Goal: Information Seeking & Learning: Check status

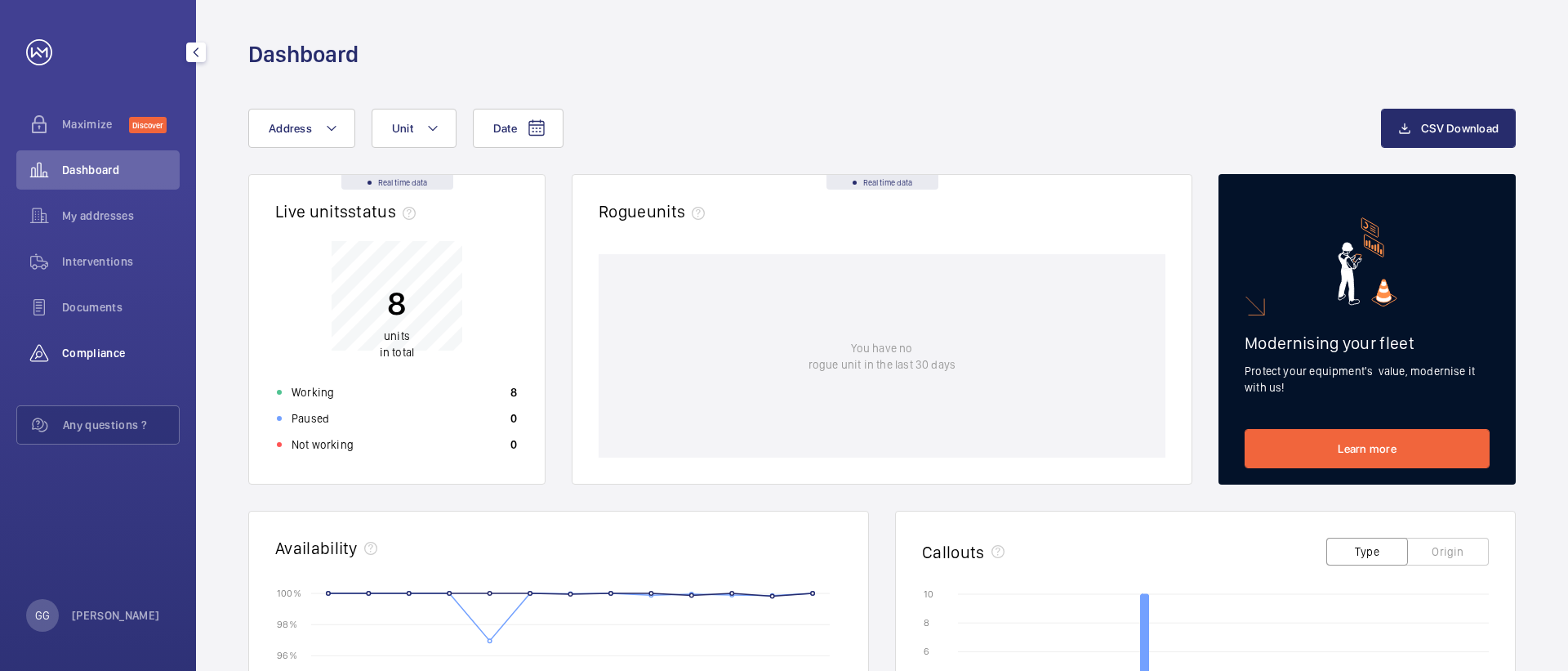
click at [95, 355] on span "Compliance" at bounding box center [121, 353] width 117 height 17
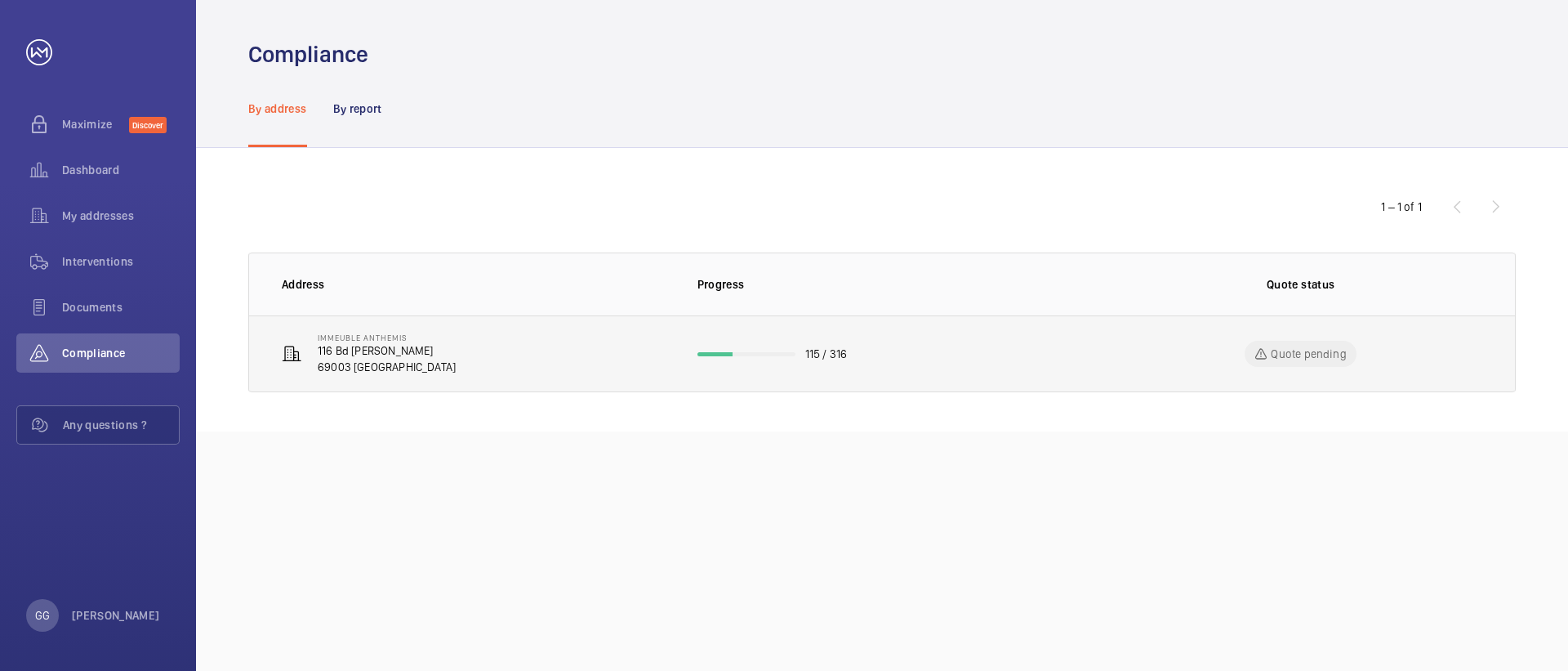
click at [524, 351] on td "IMMEUBLE ANTHEMIS [STREET_ADDRESS][PERSON_NAME]" at bounding box center [460, 354] width 423 height 77
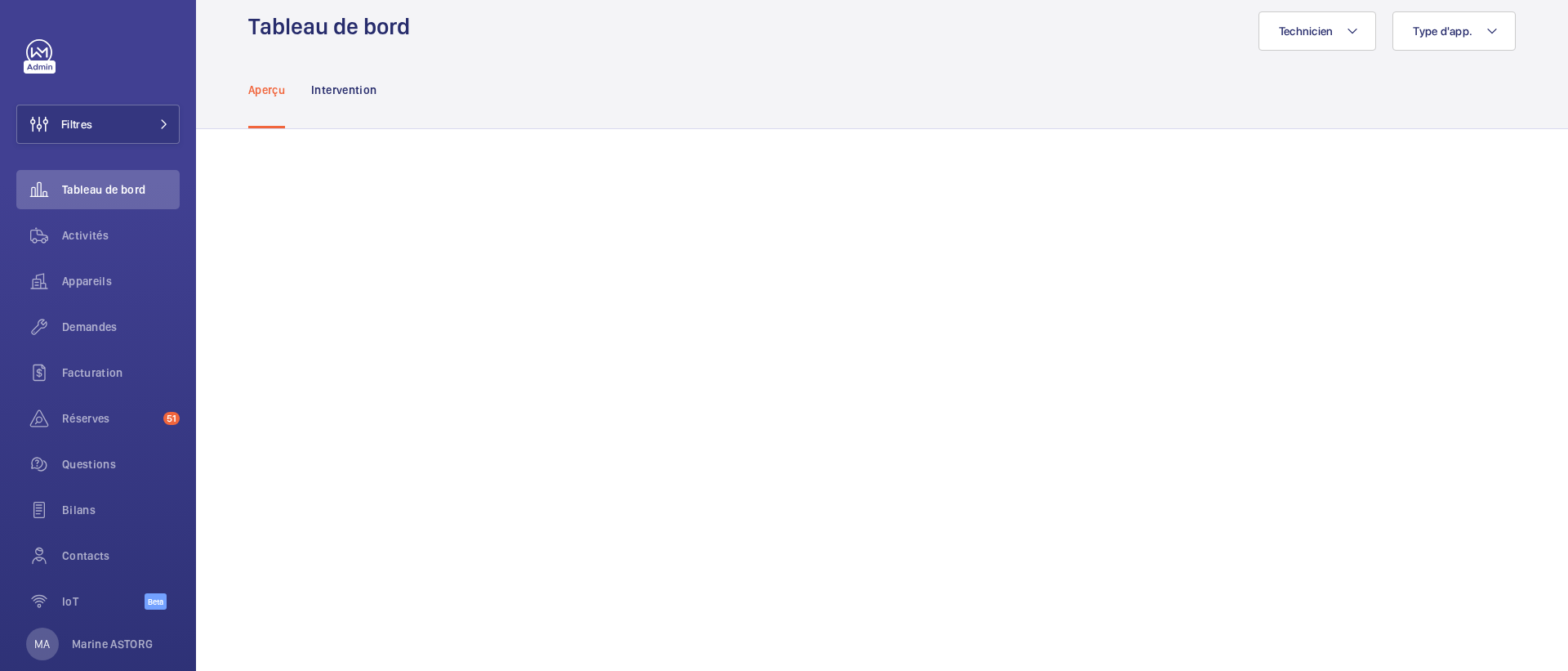
scroll to position [29, 0]
click at [106, 133] on button "Filtres" at bounding box center [98, 124] width 163 height 39
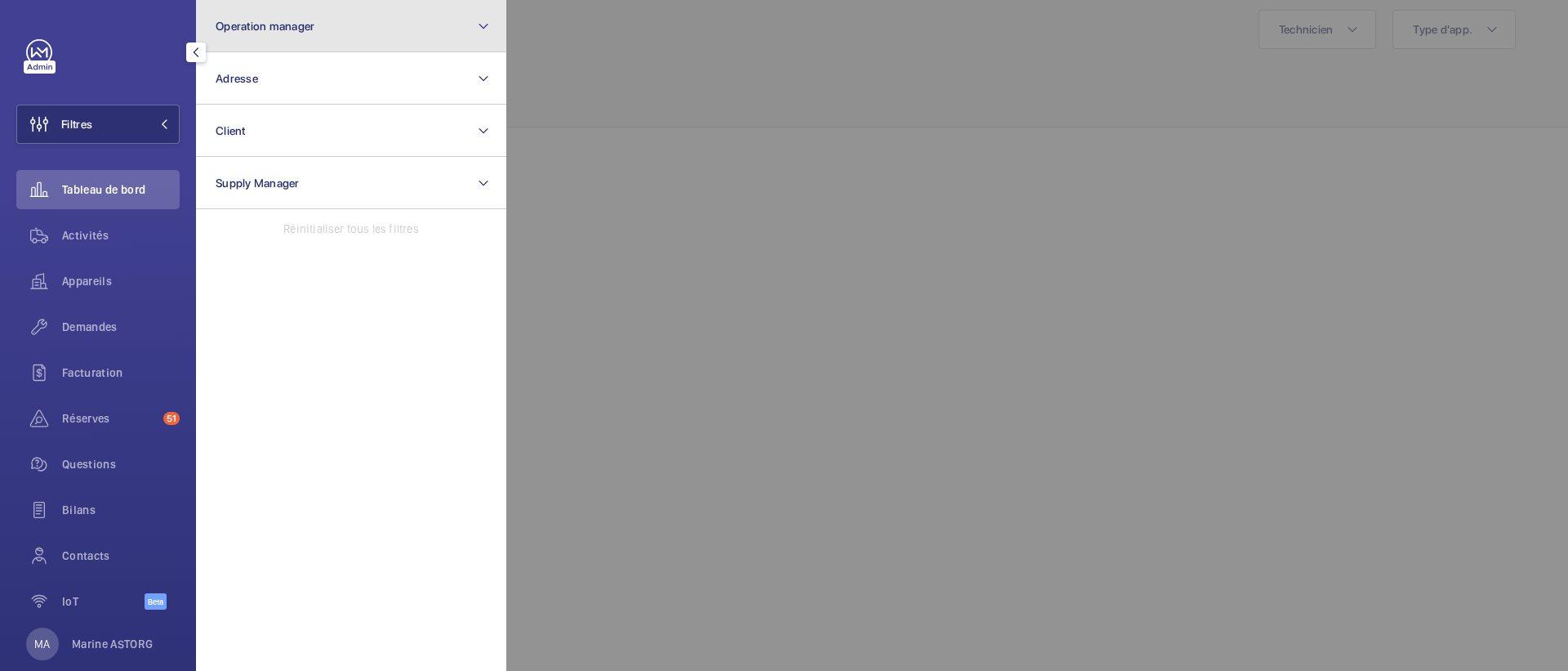
click at [293, 32] on button "Operation manager" at bounding box center [351, 26] width 310 height 53
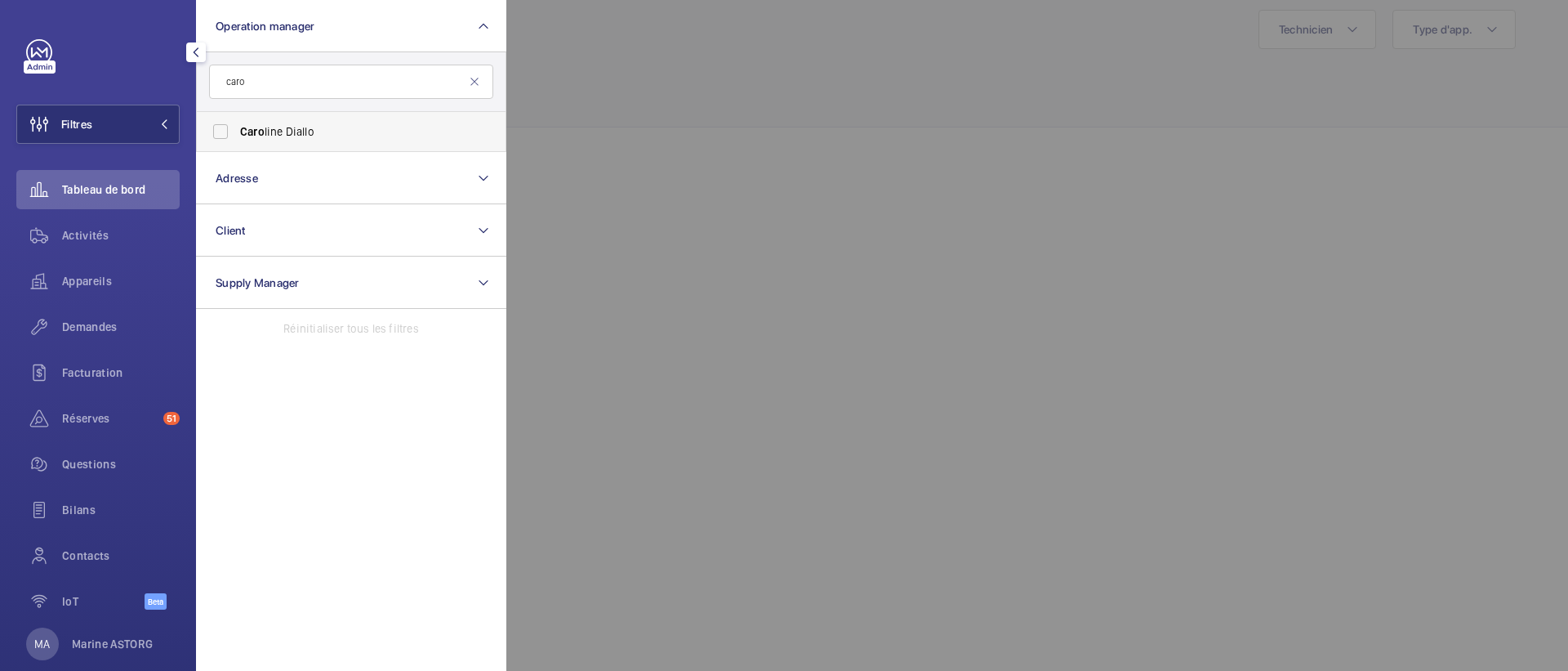
type input "caro"
click at [284, 134] on span "Caro line Diallo" at bounding box center [352, 131] width 225 height 17
click at [237, 134] on input "Caro line Diallo" at bounding box center [220, 131] width 32 height 32
checkbox input "true"
click at [582, 256] on div at bounding box center [1291, 335] width 1568 height 671
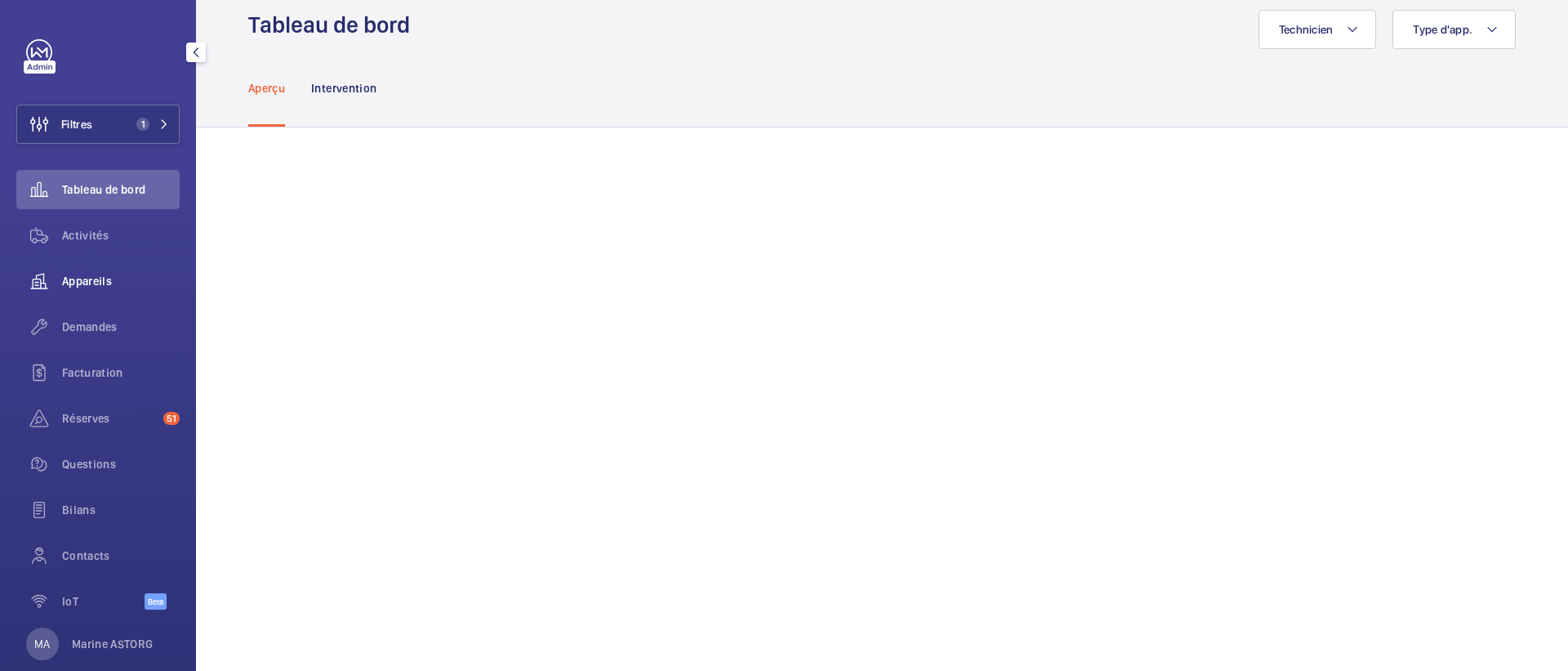
click at [70, 282] on span "Appareils" at bounding box center [121, 280] width 117 height 17
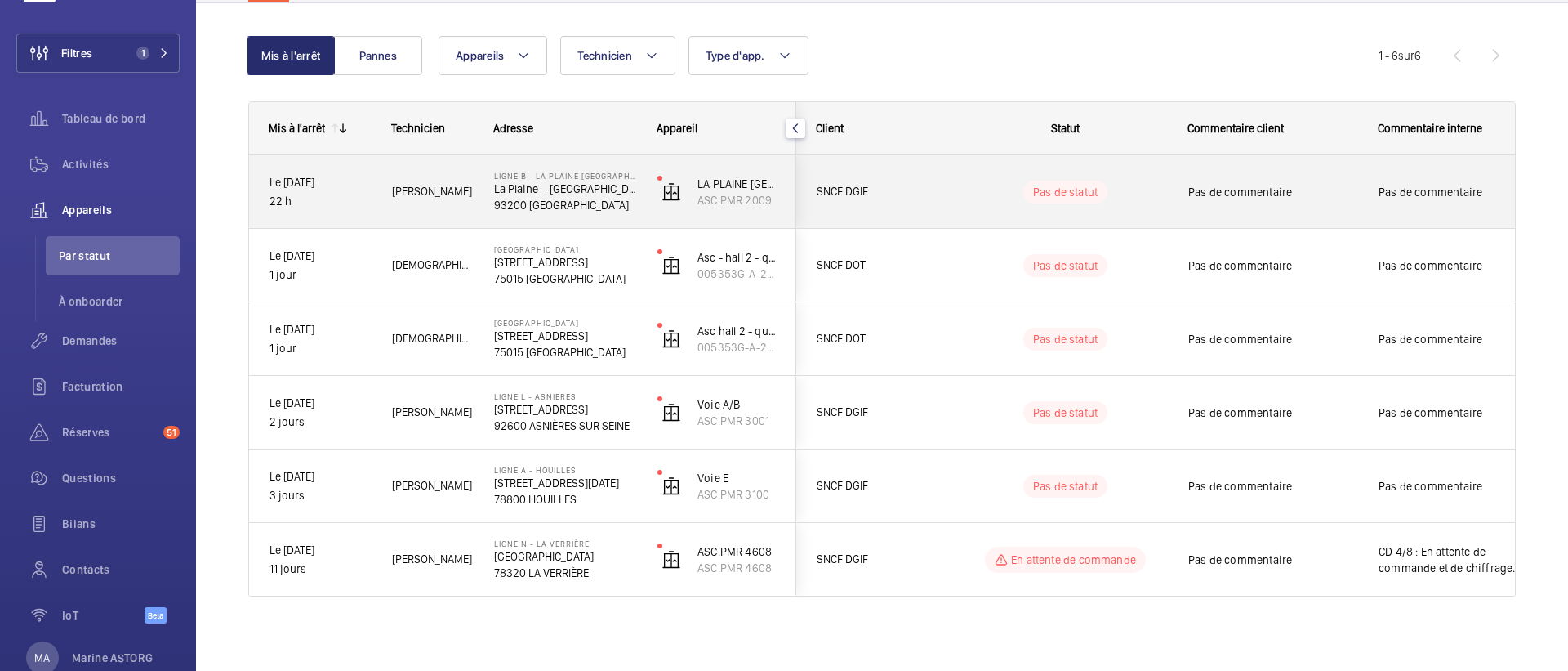
scroll to position [149, 0]
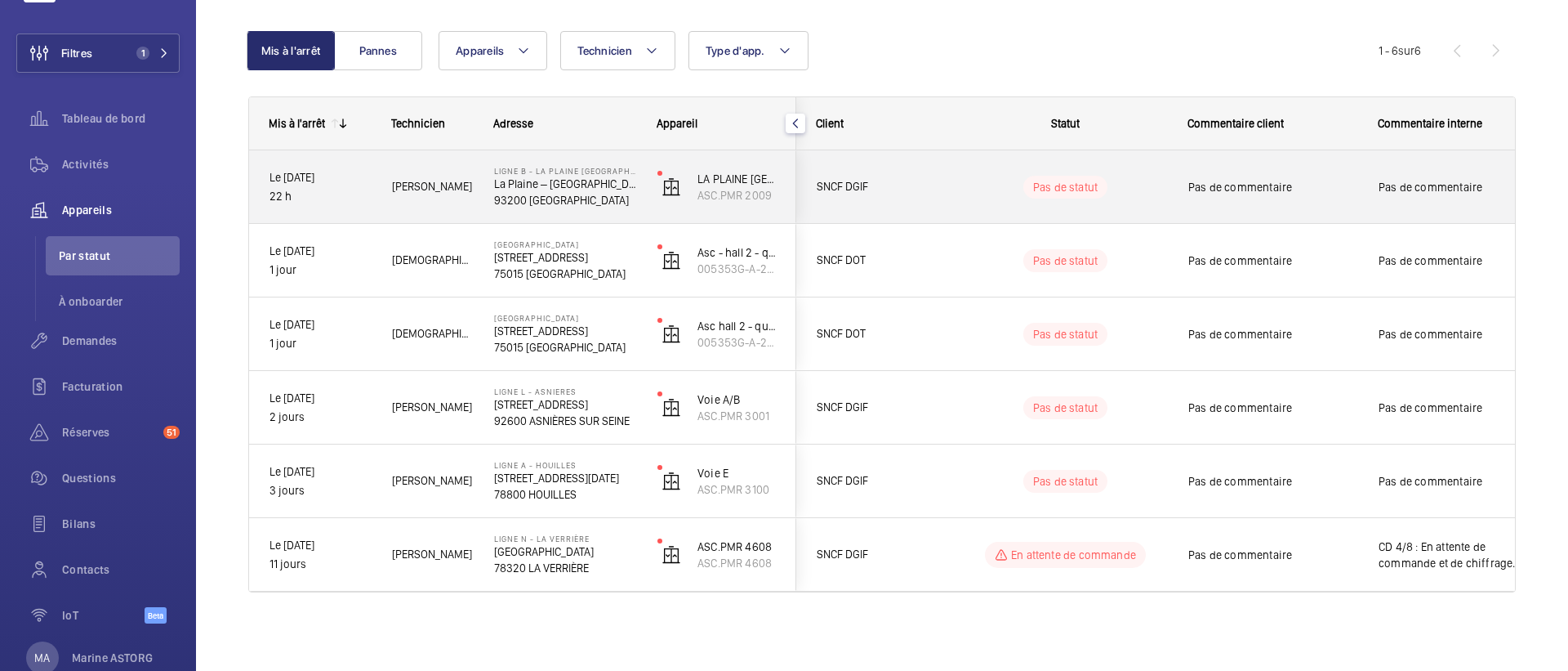
click at [904, 192] on span "SNCF DGIF" at bounding box center [880, 187] width 126 height 19
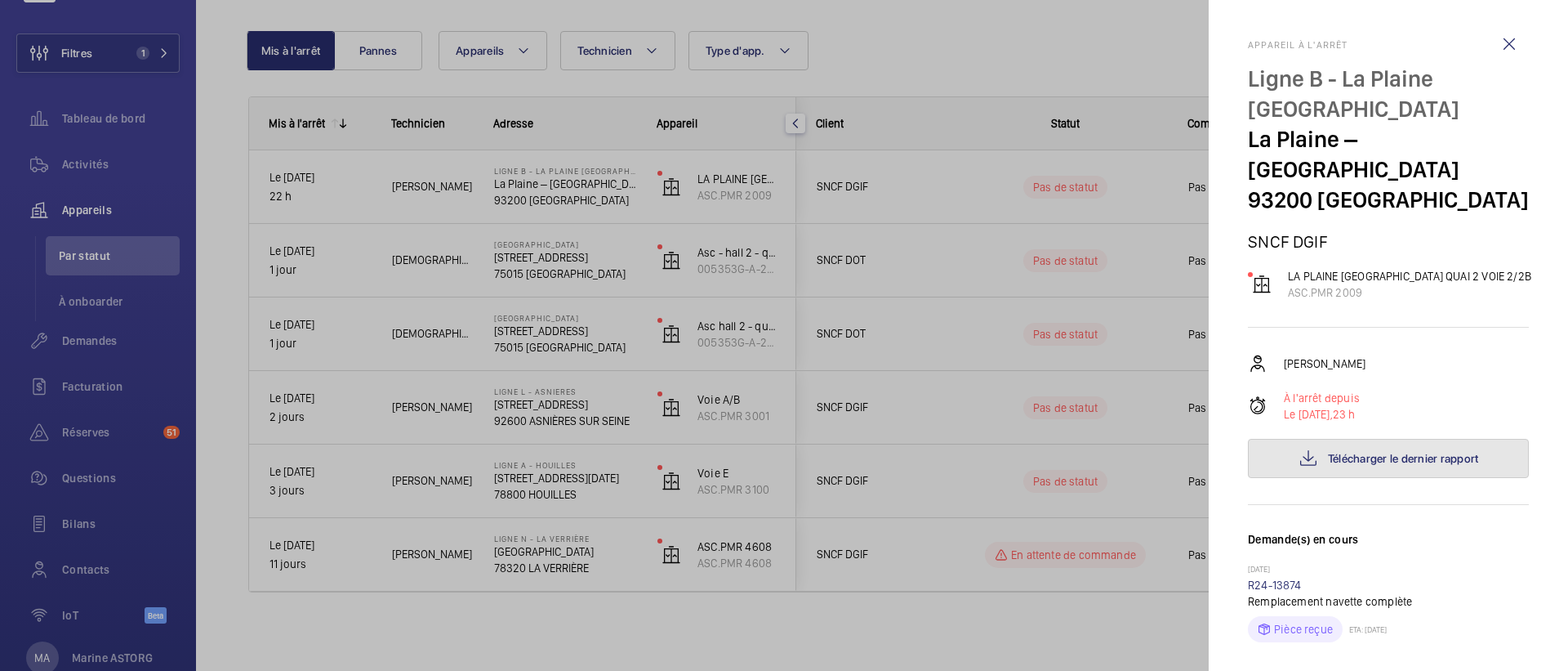
click at [1301, 448] on mat-icon at bounding box center [1308, 458] width 20 height 20
click at [1017, 33] on div at bounding box center [784, 335] width 1568 height 671
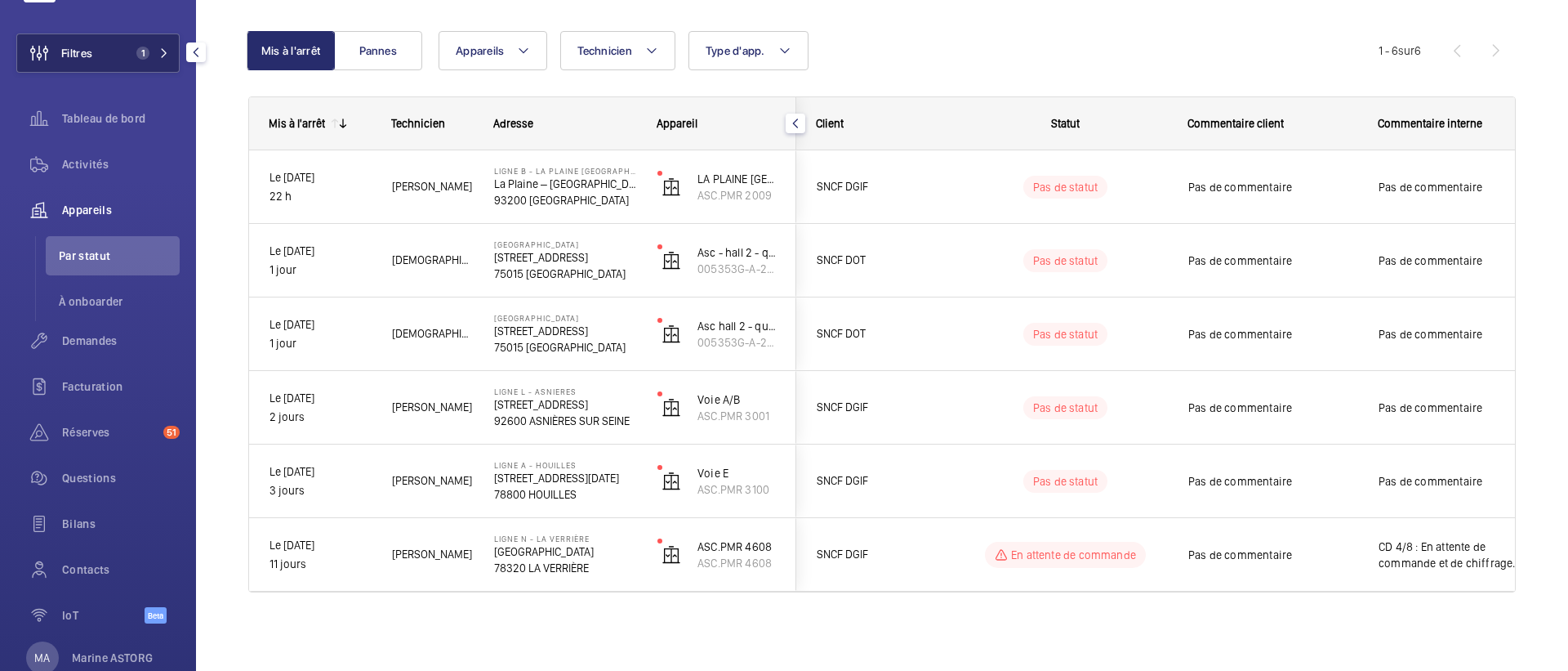
click at [157, 57] on span "1" at bounding box center [149, 53] width 39 height 13
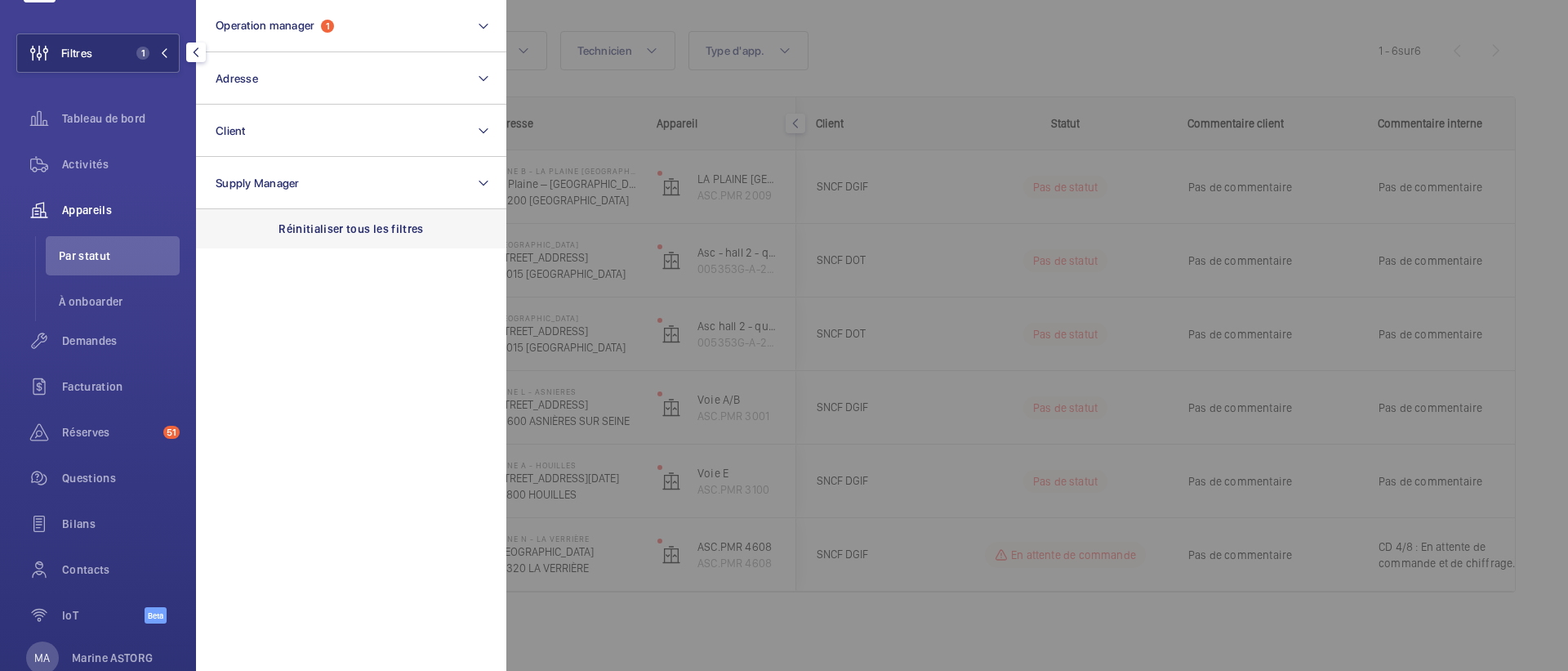
click at [319, 230] on p "Réinitialiser tous les filtres" at bounding box center [351, 229] width 145 height 17
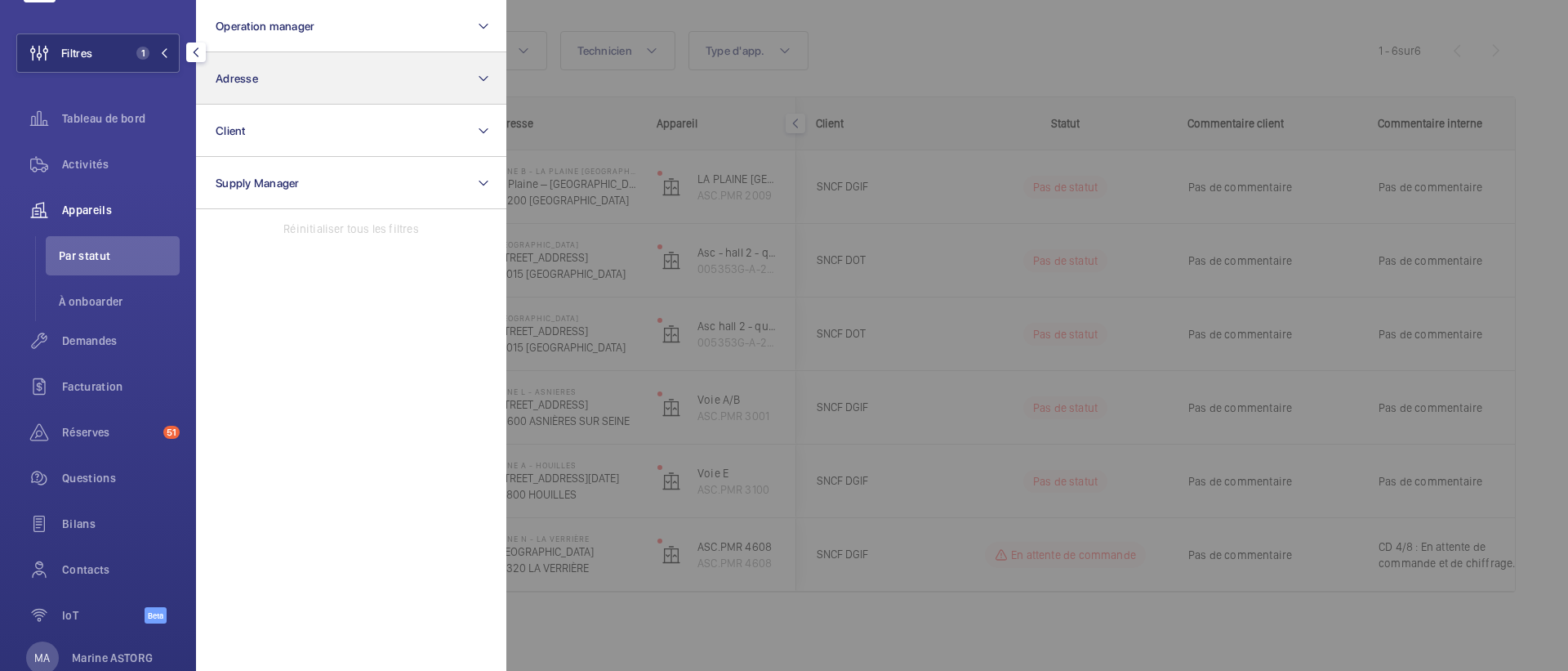
scroll to position [44, 0]
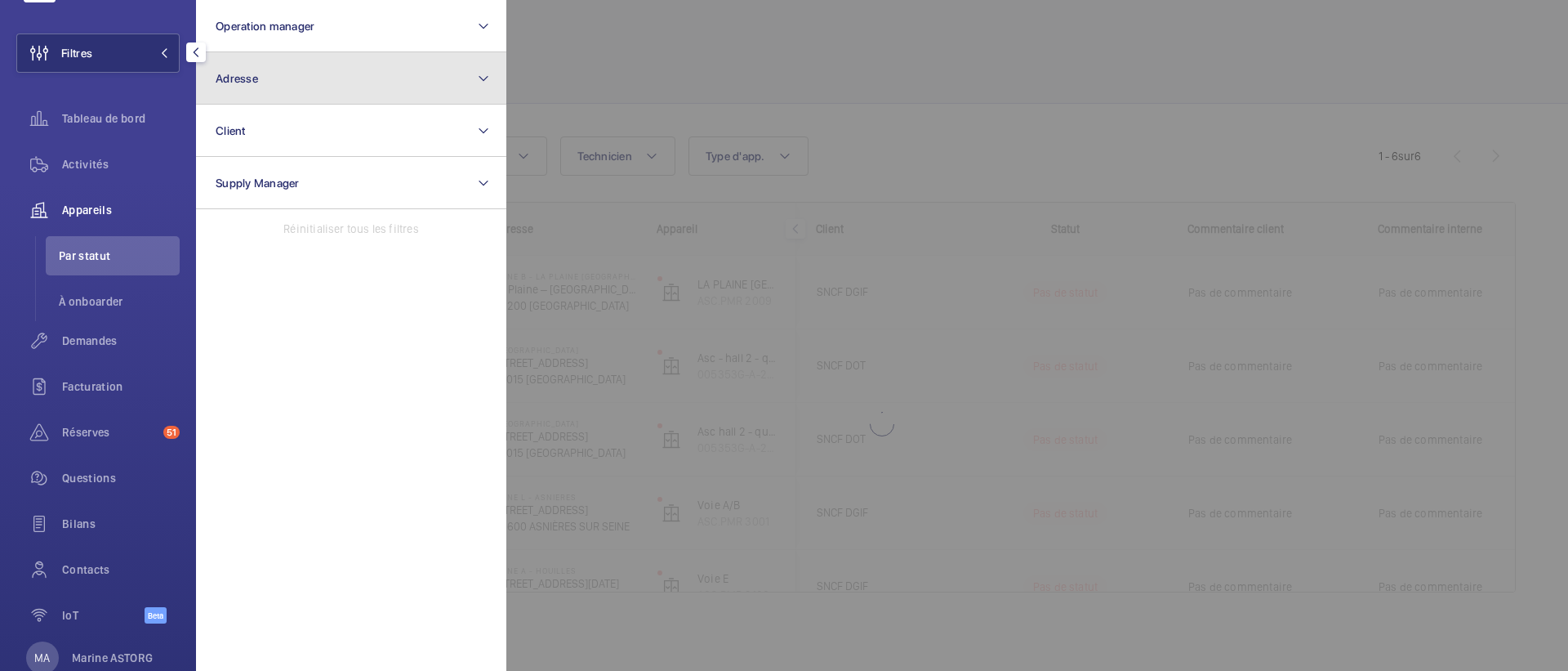
click at [271, 82] on button "Adresse" at bounding box center [351, 79] width 310 height 53
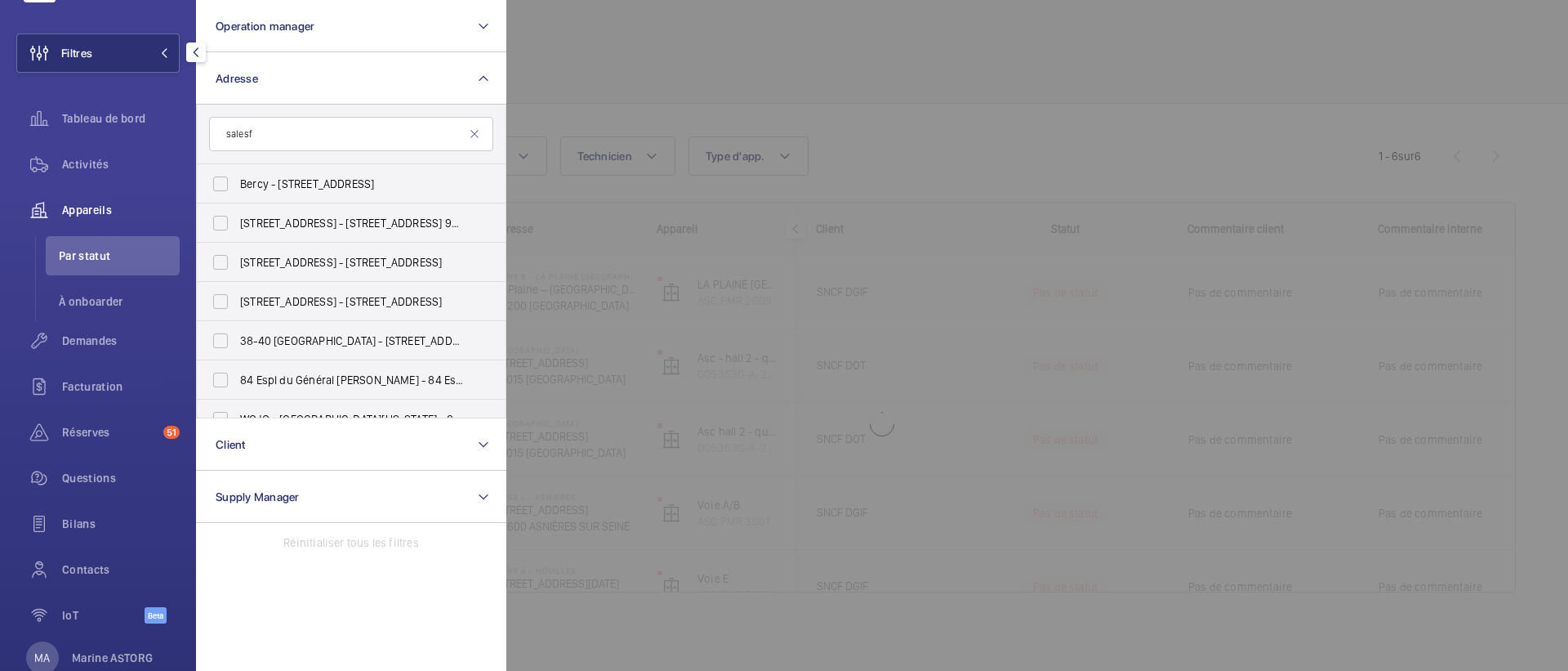
scroll to position [149, 0]
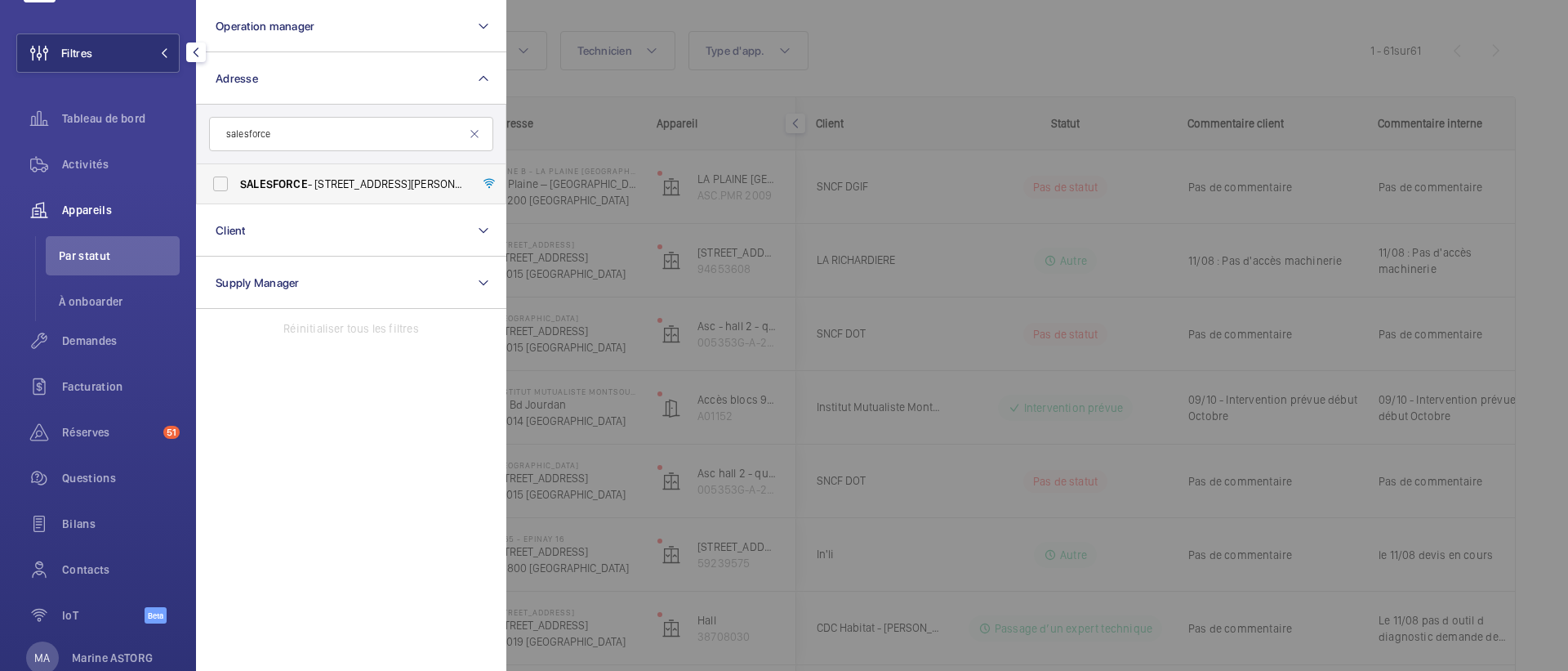
type input "salesforce"
click at [286, 178] on span "SALESFORCE" at bounding box center [273, 184] width 67 height 13
click at [237, 177] on input "SALESFORCE - 3 Avenue Octave Gréard, 75007 PARIS, PARIS 75007" at bounding box center [220, 183] width 32 height 32
checkbox input "true"
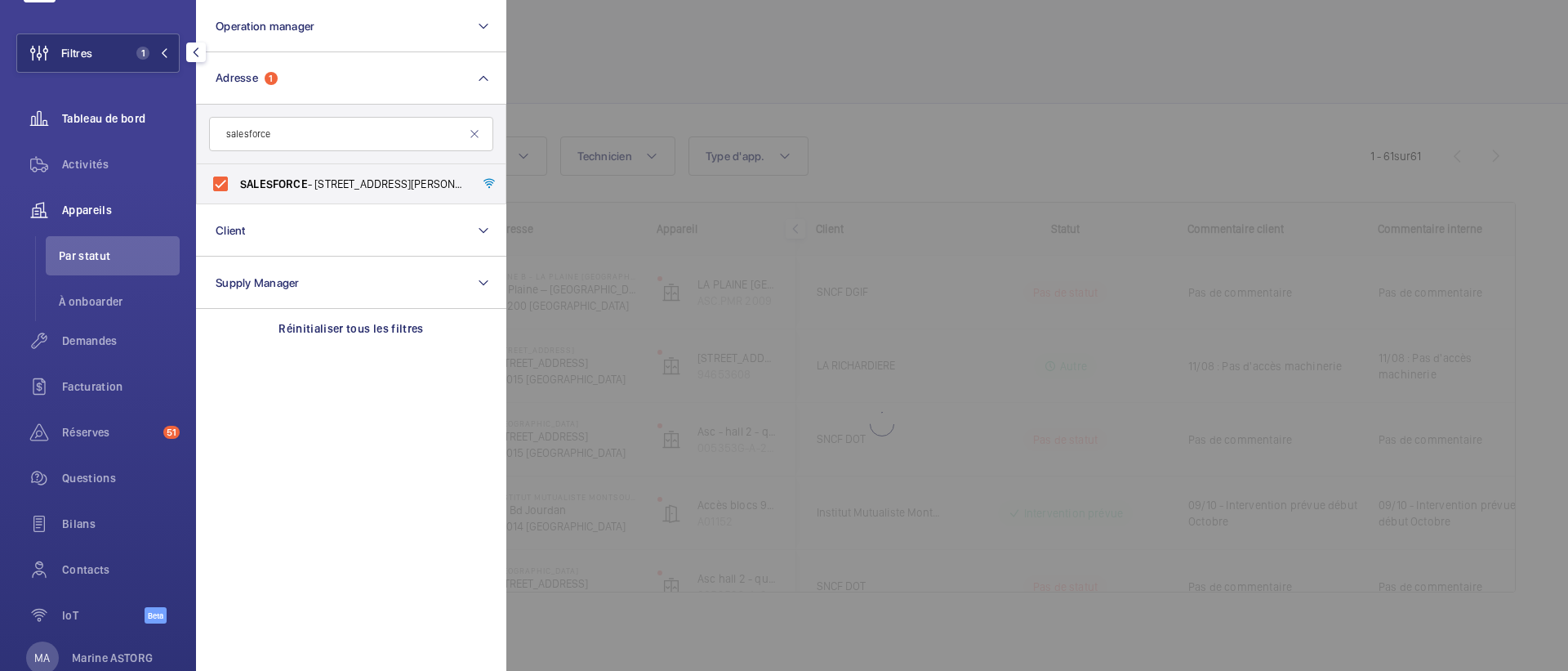
click at [103, 107] on div "Tableau de bord" at bounding box center [98, 118] width 163 height 39
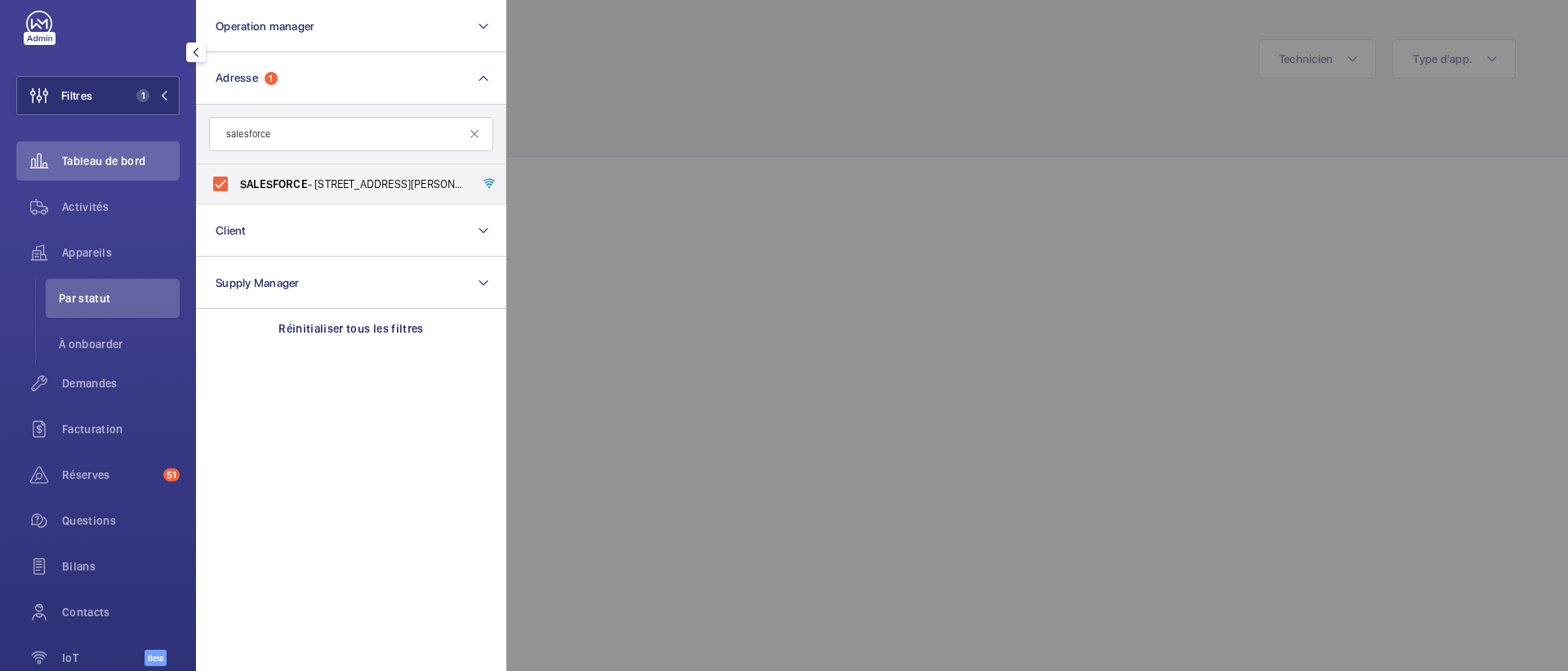
scroll to position [28, 0]
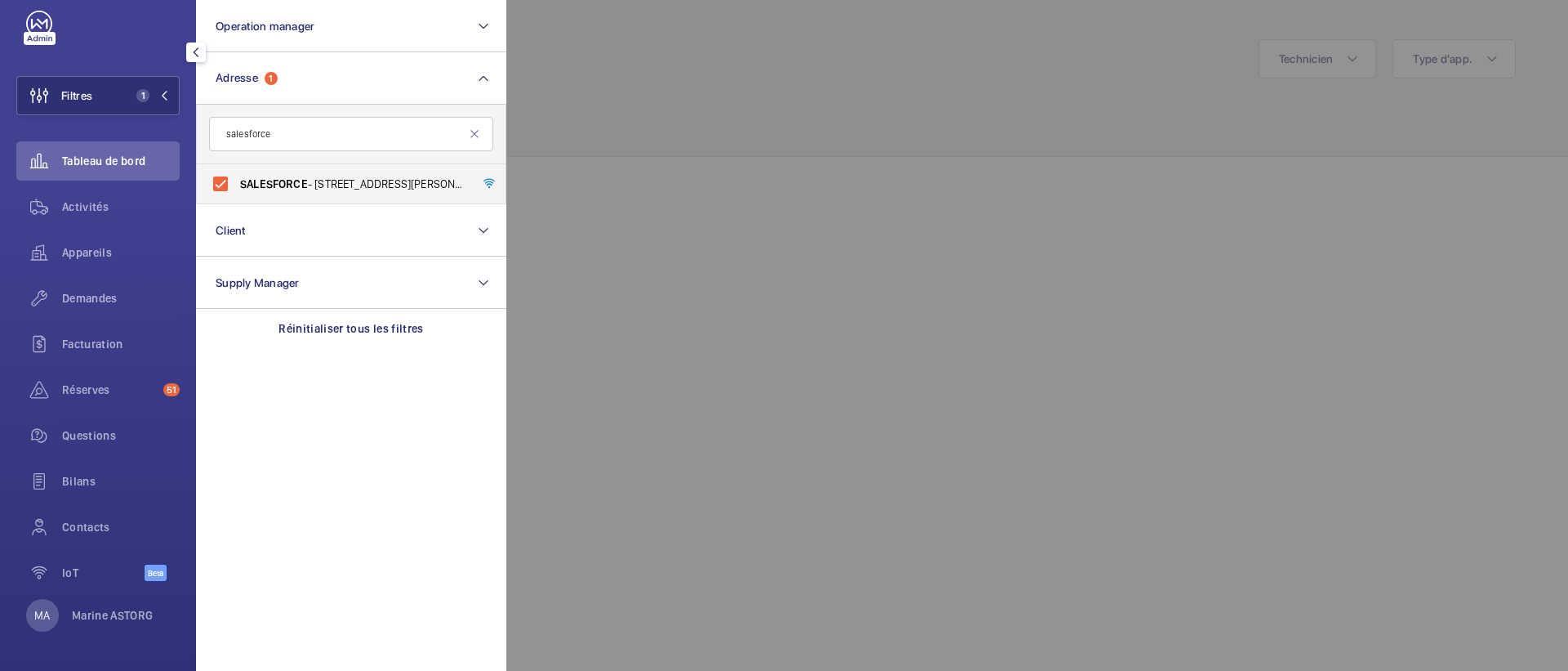
click at [618, 80] on div at bounding box center [1291, 335] width 1568 height 671
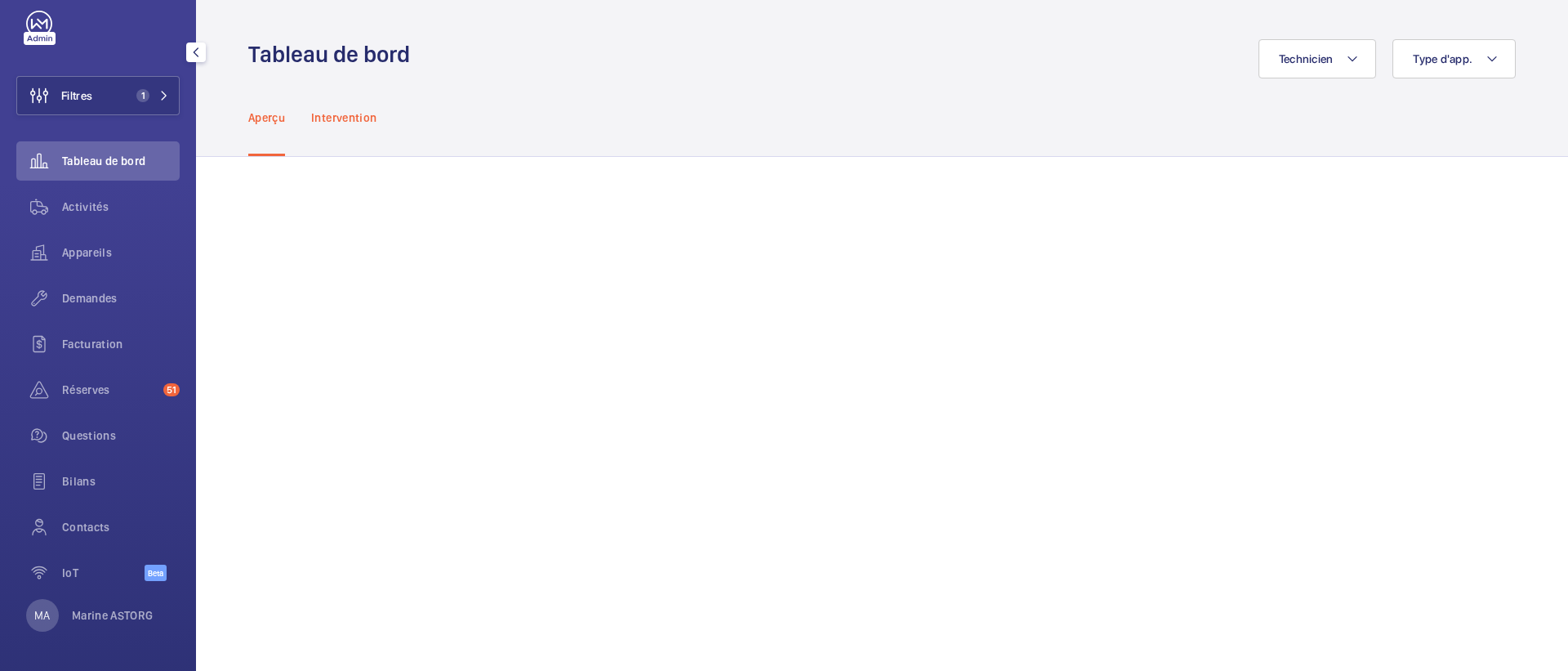
click at [353, 128] on div "Intervention" at bounding box center [344, 116] width 65 height 77
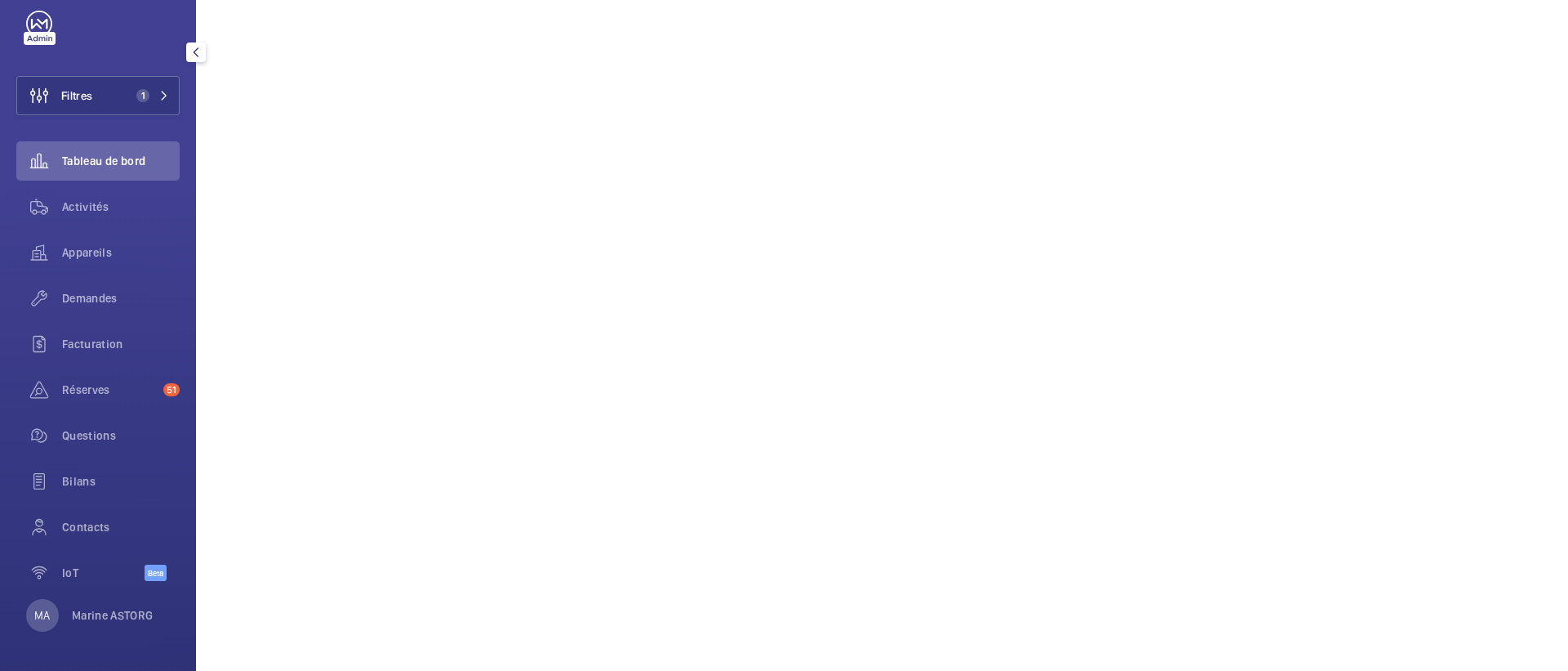
scroll to position [672, 0]
click at [107, 112] on button "Filtres 1" at bounding box center [98, 96] width 163 height 39
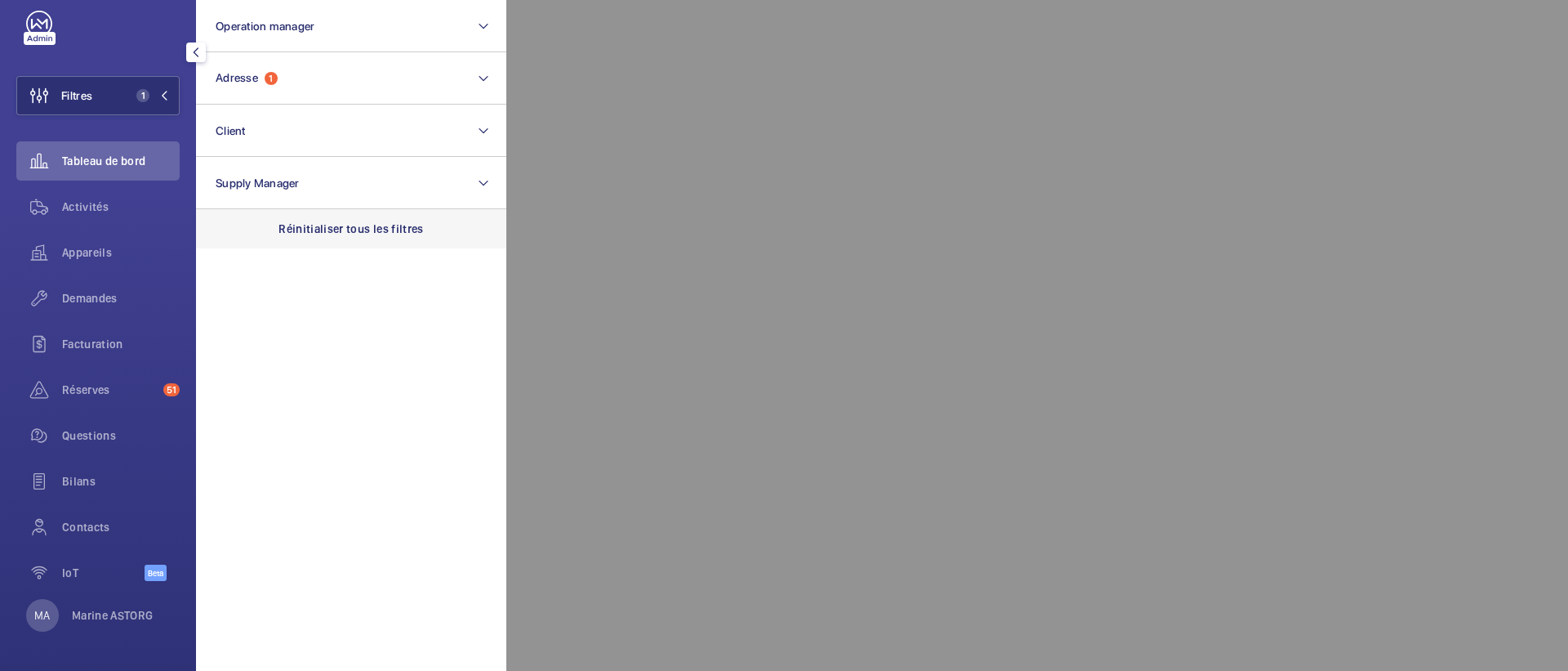
click at [289, 240] on div "Réinitialiser tous les filtres" at bounding box center [351, 229] width 310 height 39
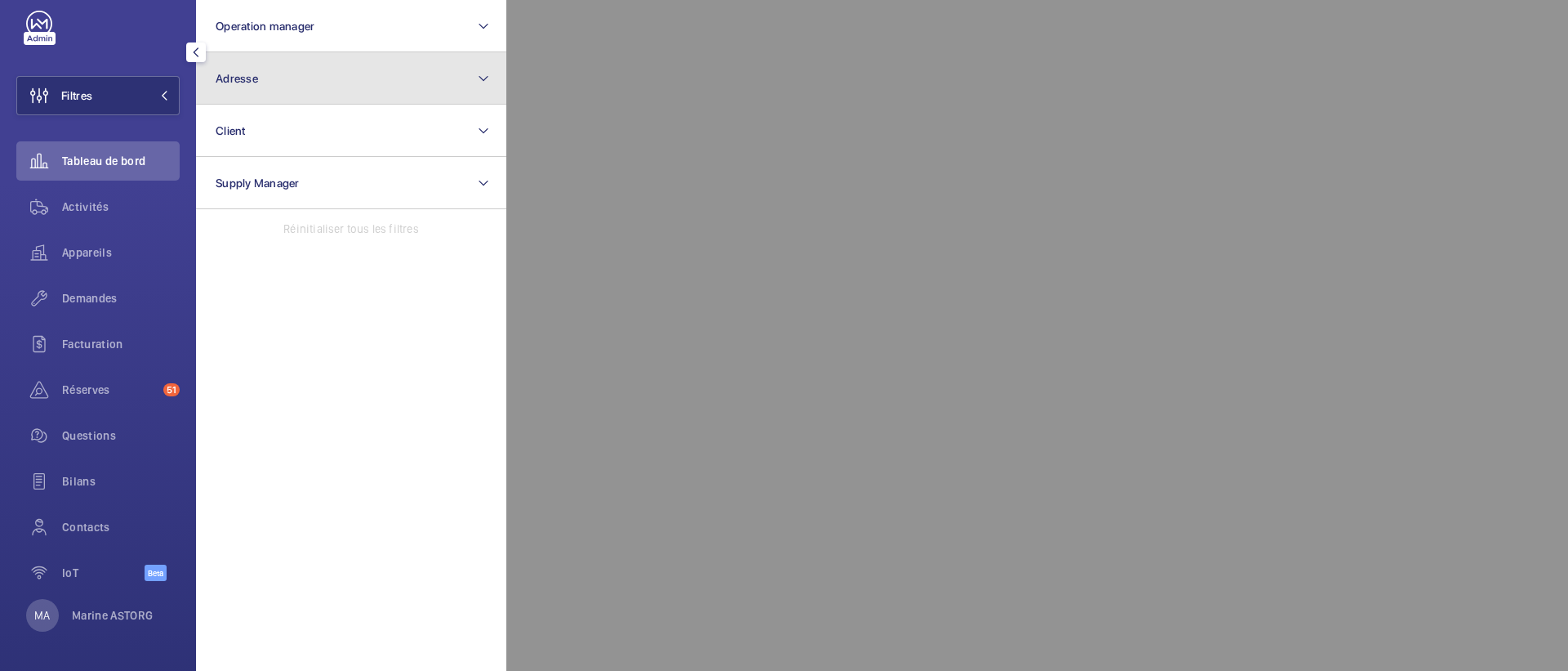
click at [289, 89] on button "Adresse" at bounding box center [351, 79] width 310 height 53
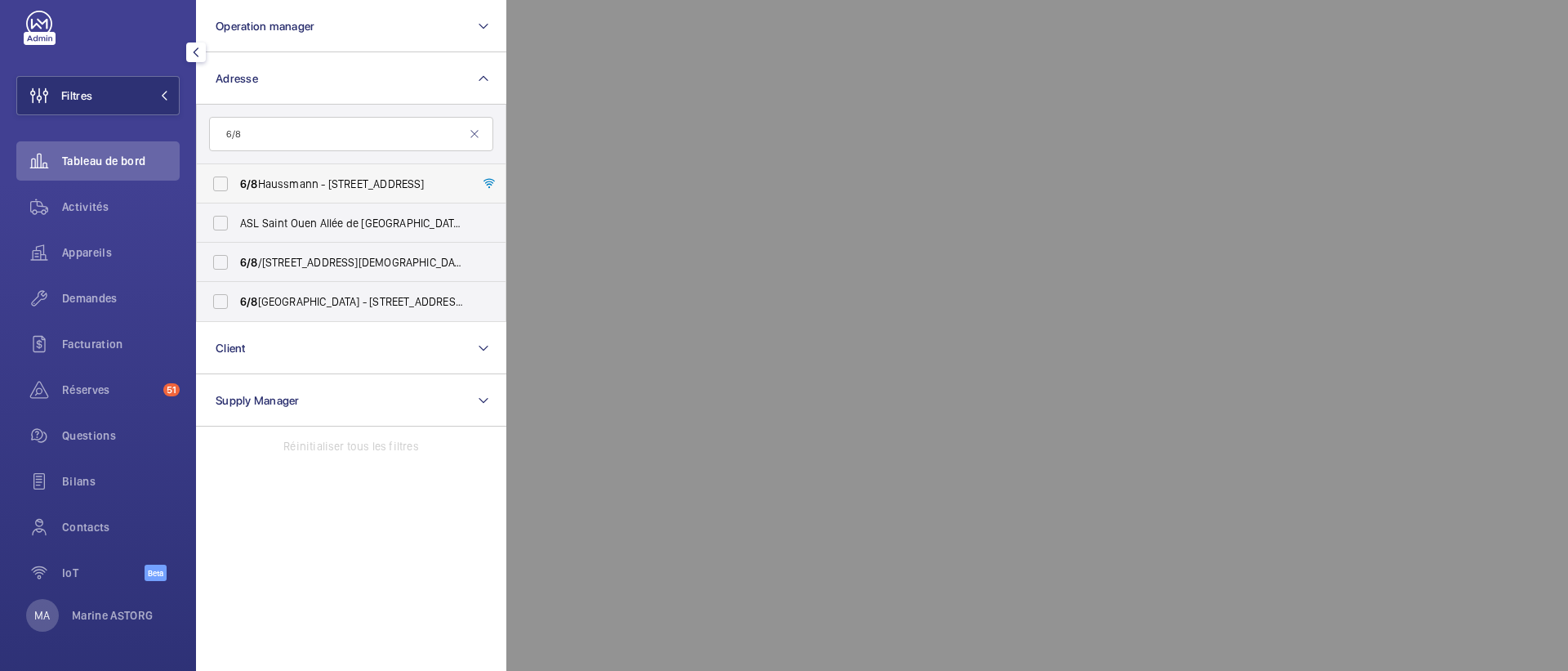
type input "6/8"
click at [274, 179] on span "6/8 Haussmann - 6-8 Boulevard Haussmann, 75008 PARIS, PARIS 75008" at bounding box center [352, 184] width 225 height 17
click at [237, 179] on input "6/8 Haussmann - 6-8 Boulevard Haussmann, 75008 PARIS, PARIS 75008" at bounding box center [220, 183] width 32 height 32
checkbox input "true"
click at [1533, 222] on div at bounding box center [1291, 335] width 1568 height 671
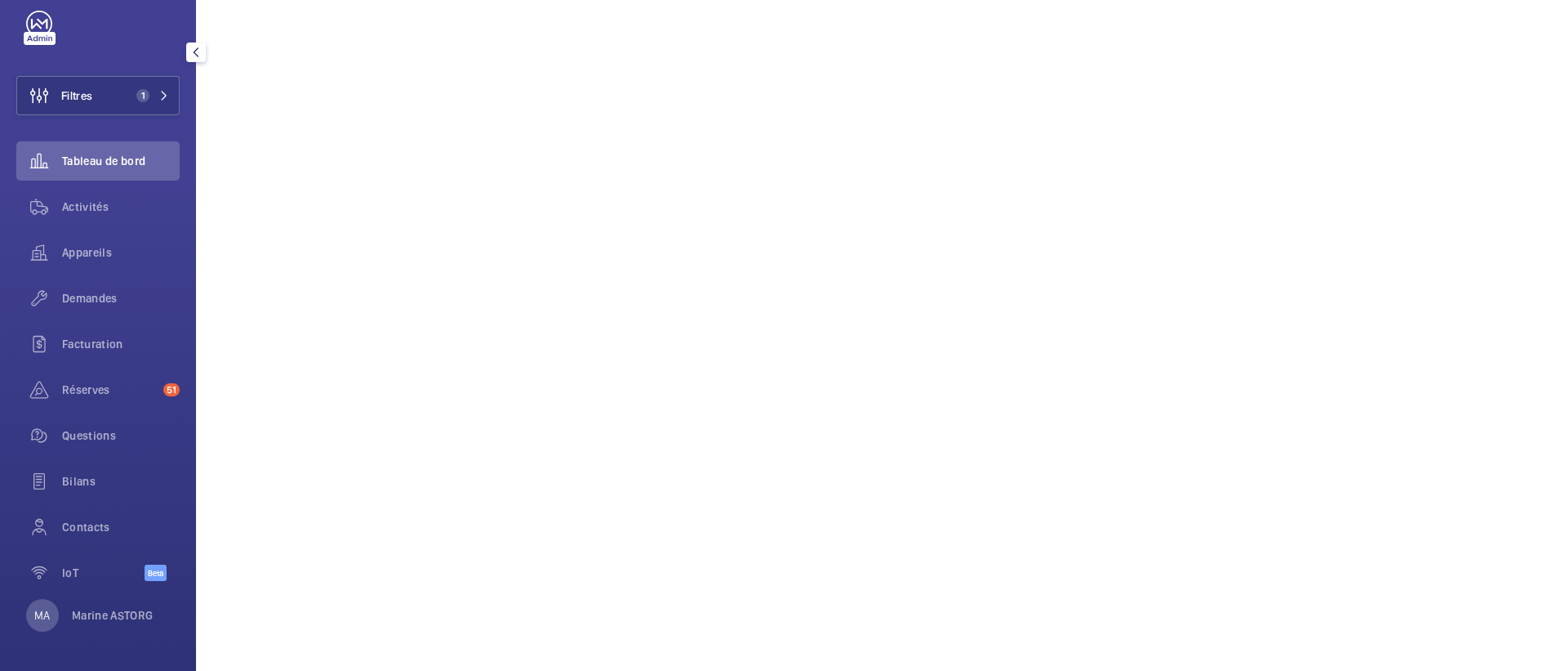
scroll to position [683, 0]
click at [94, 388] on span "Réserves" at bounding box center [109, 390] width 95 height 17
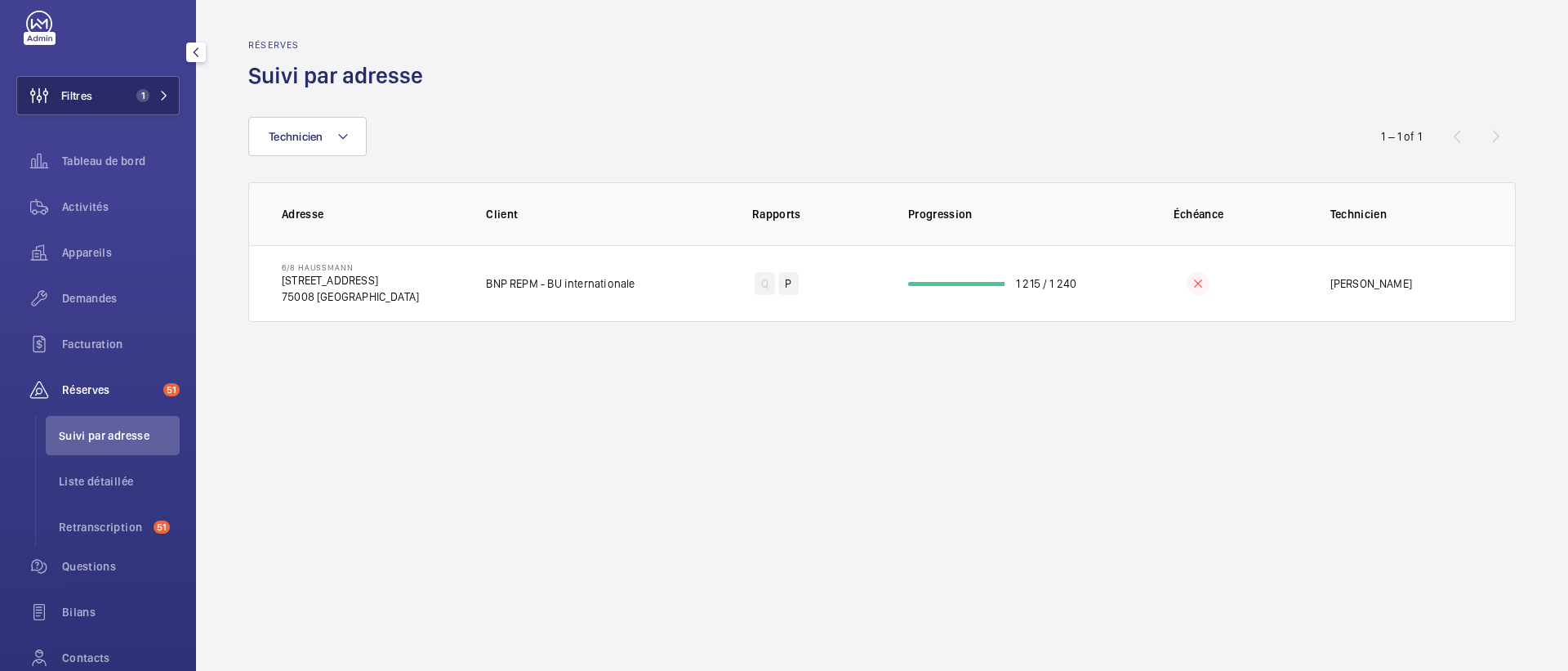
click at [124, 92] on button "Filtres 1" at bounding box center [98, 96] width 163 height 39
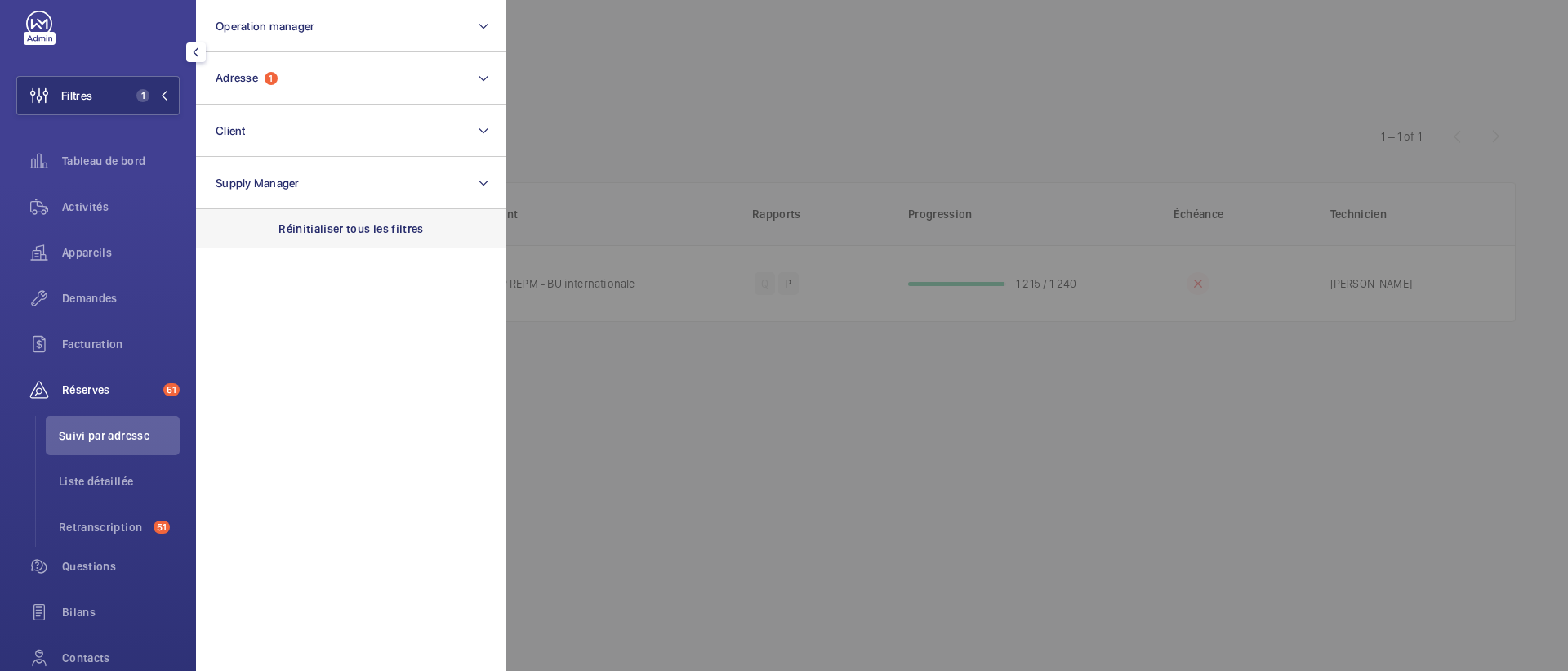
click at [316, 241] on div "Réinitialiser tous les filtres" at bounding box center [351, 229] width 310 height 39
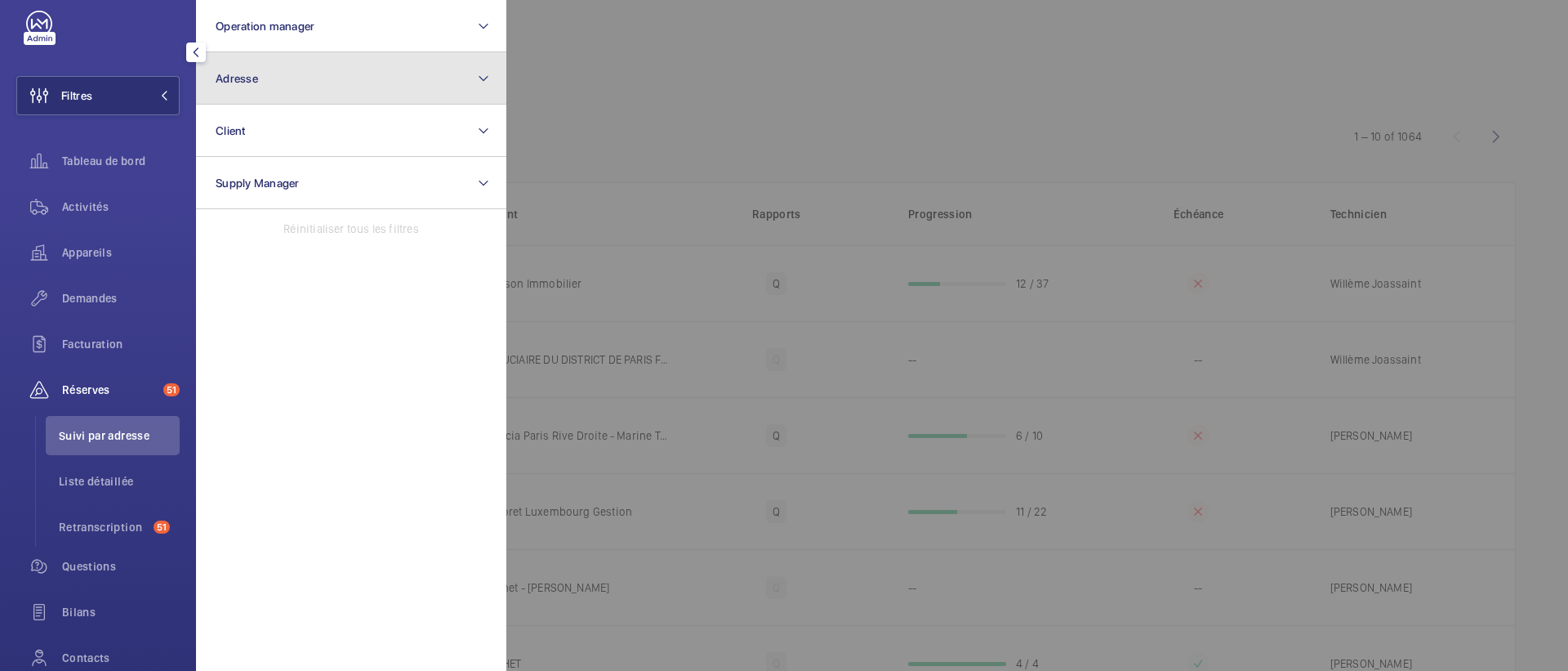
click at [283, 73] on button "Adresse" at bounding box center [351, 79] width 310 height 53
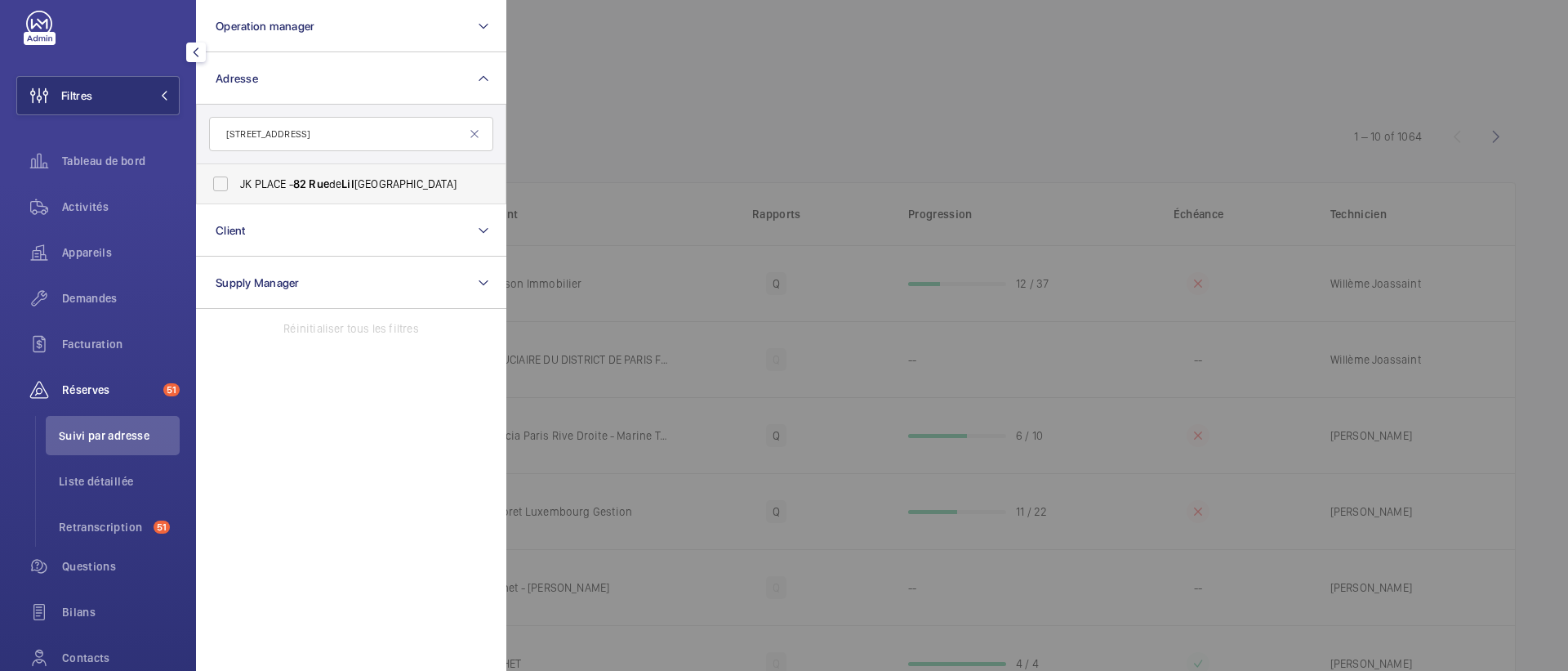
type input "82 rue lil"
click at [262, 188] on span "JK PLACE - 82 Rue de Lil le, PARIS 75007" at bounding box center [352, 184] width 225 height 17
click at [237, 188] on input "JK PLACE - 82 Rue de Lil le, PARIS 75007" at bounding box center [220, 183] width 32 height 32
checkbox input "true"
click at [637, 130] on div at bounding box center [1291, 335] width 1568 height 671
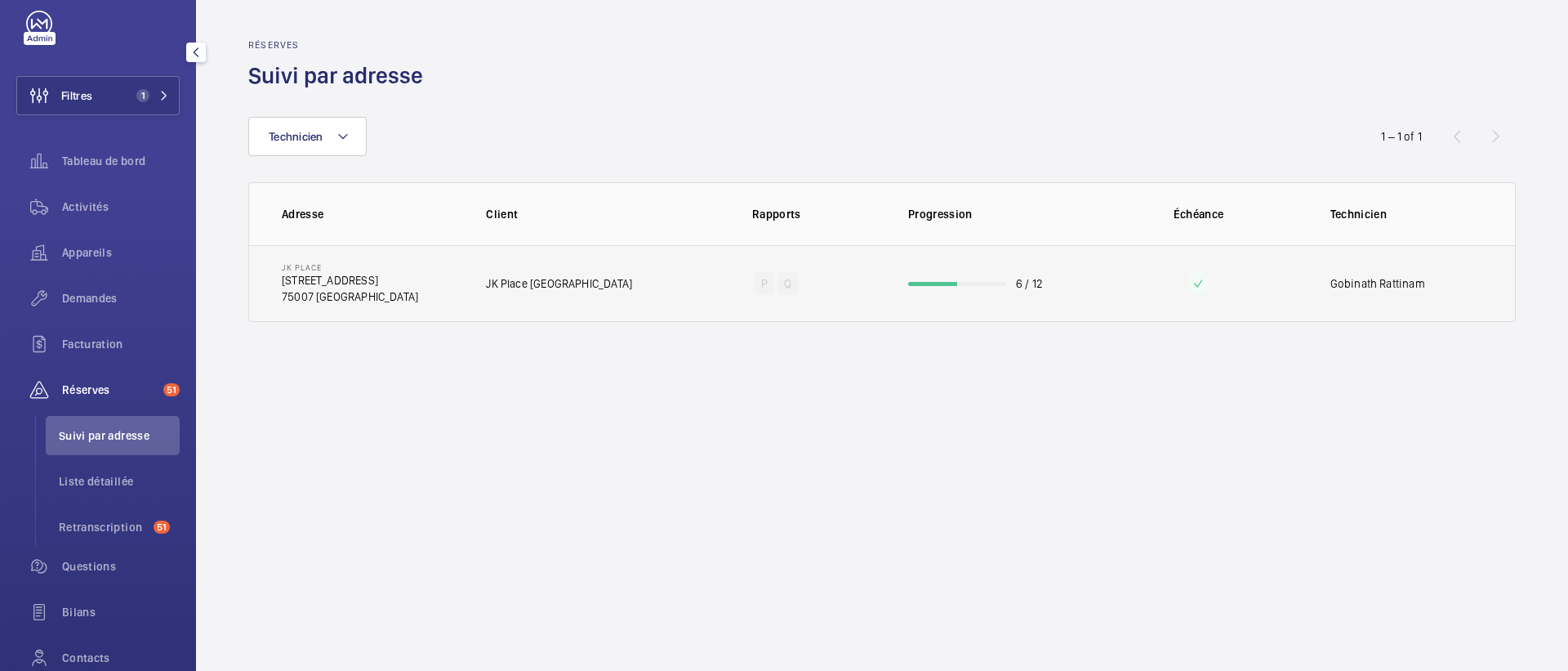
click at [436, 290] on td "JK PLACE 82 Rue de Lille 75007 PARIS" at bounding box center [354, 283] width 211 height 77
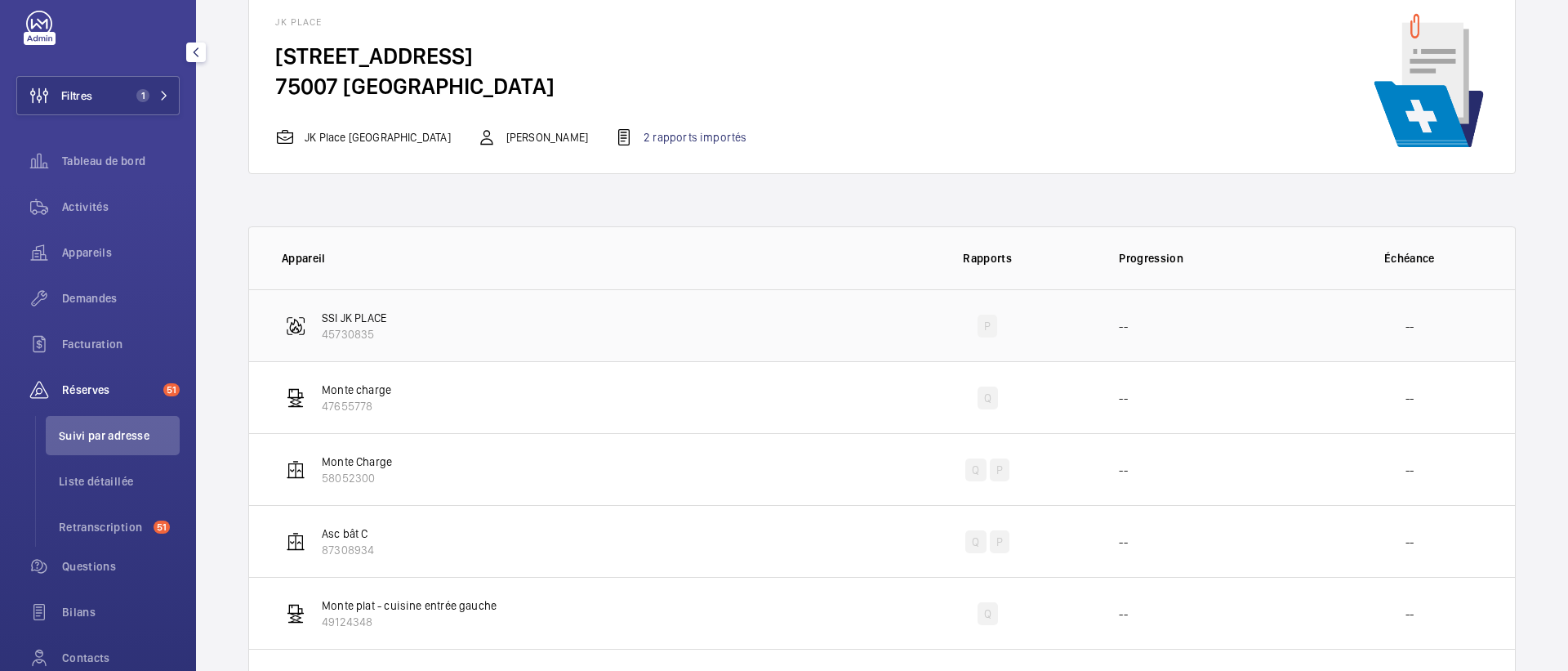
scroll to position [76, 0]
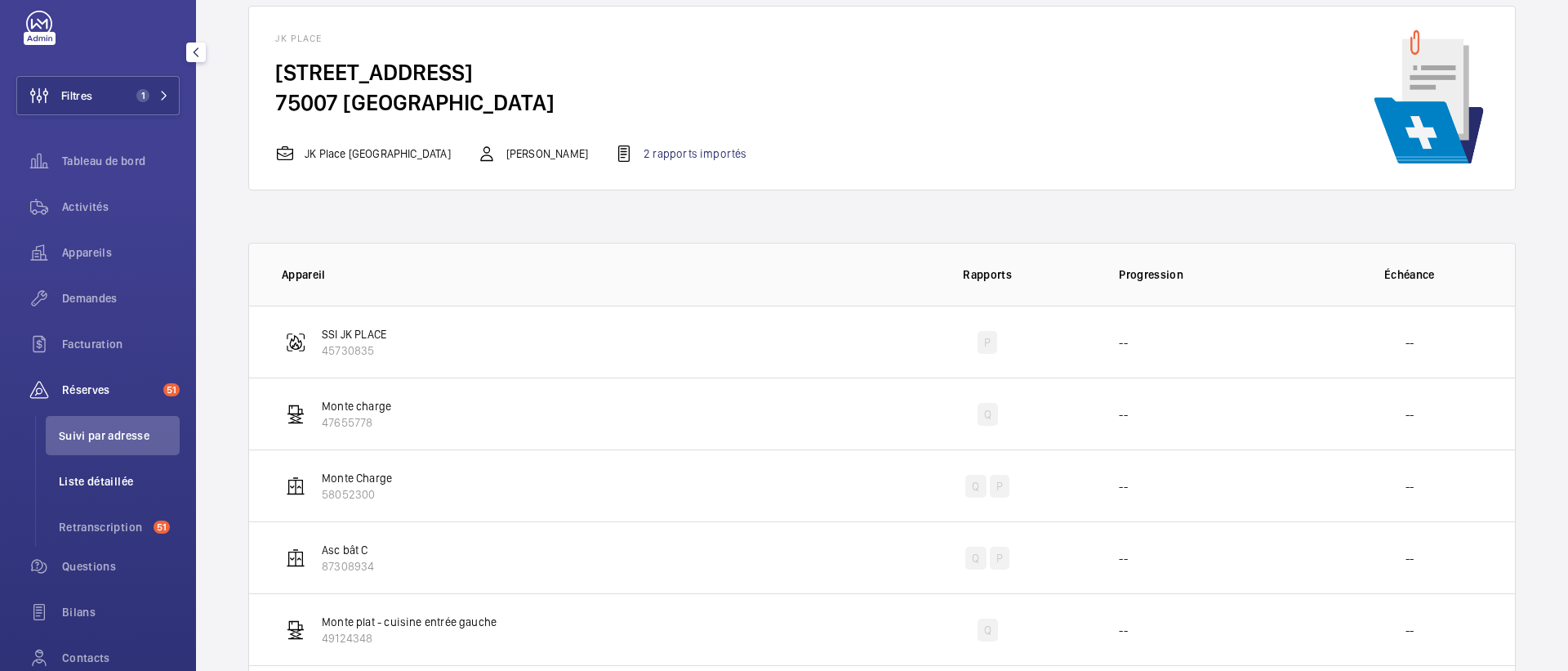
click at [92, 487] on span "Liste détaillée" at bounding box center [119, 481] width 121 height 17
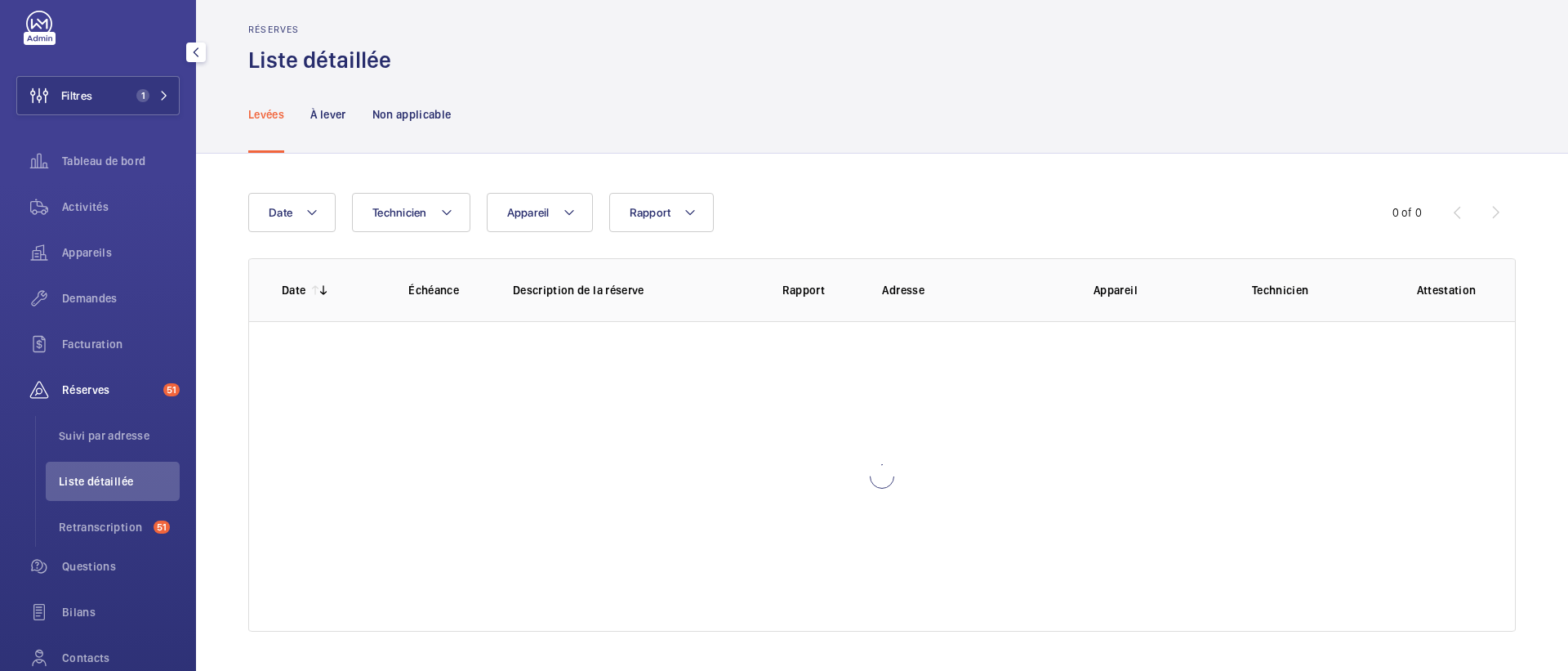
scroll to position [16, 0]
click at [326, 117] on p "À lever" at bounding box center [328, 114] width 35 height 17
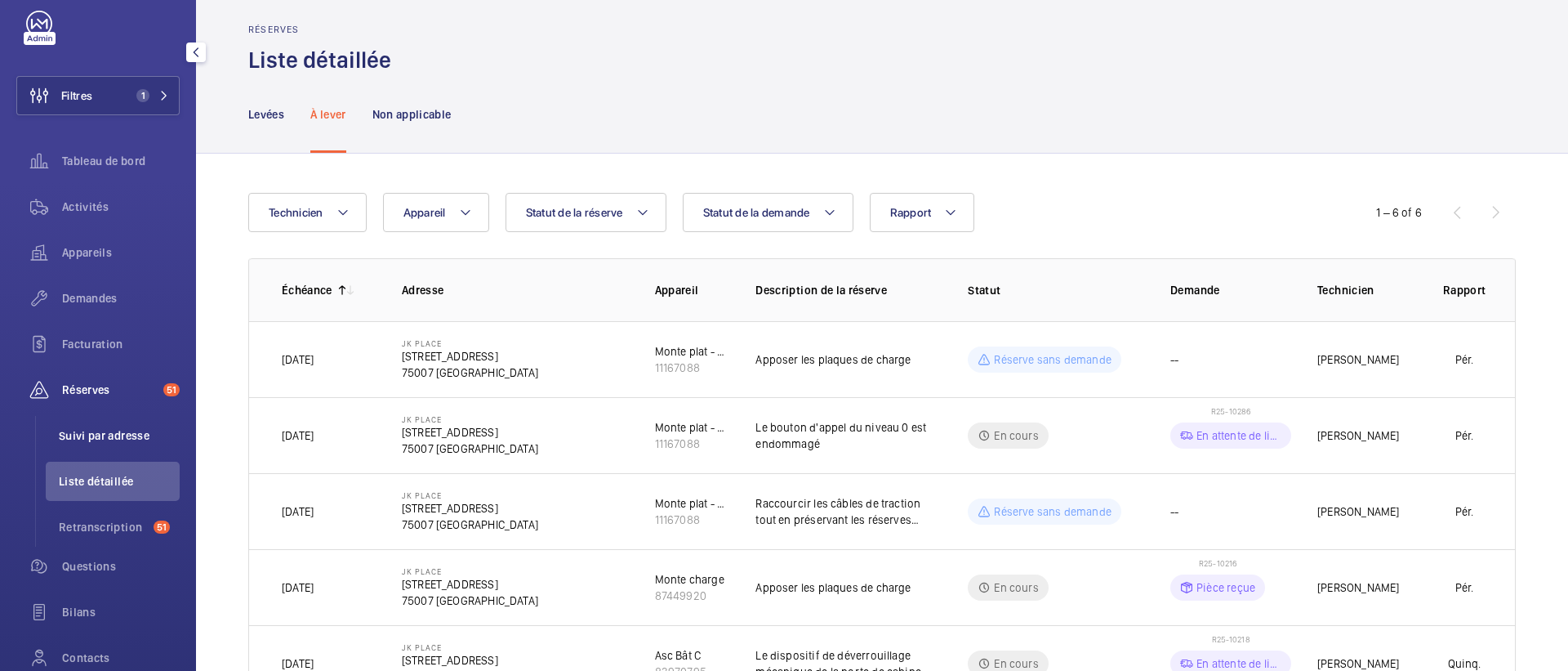
click at [104, 434] on span "Suivi par adresse" at bounding box center [119, 436] width 121 height 17
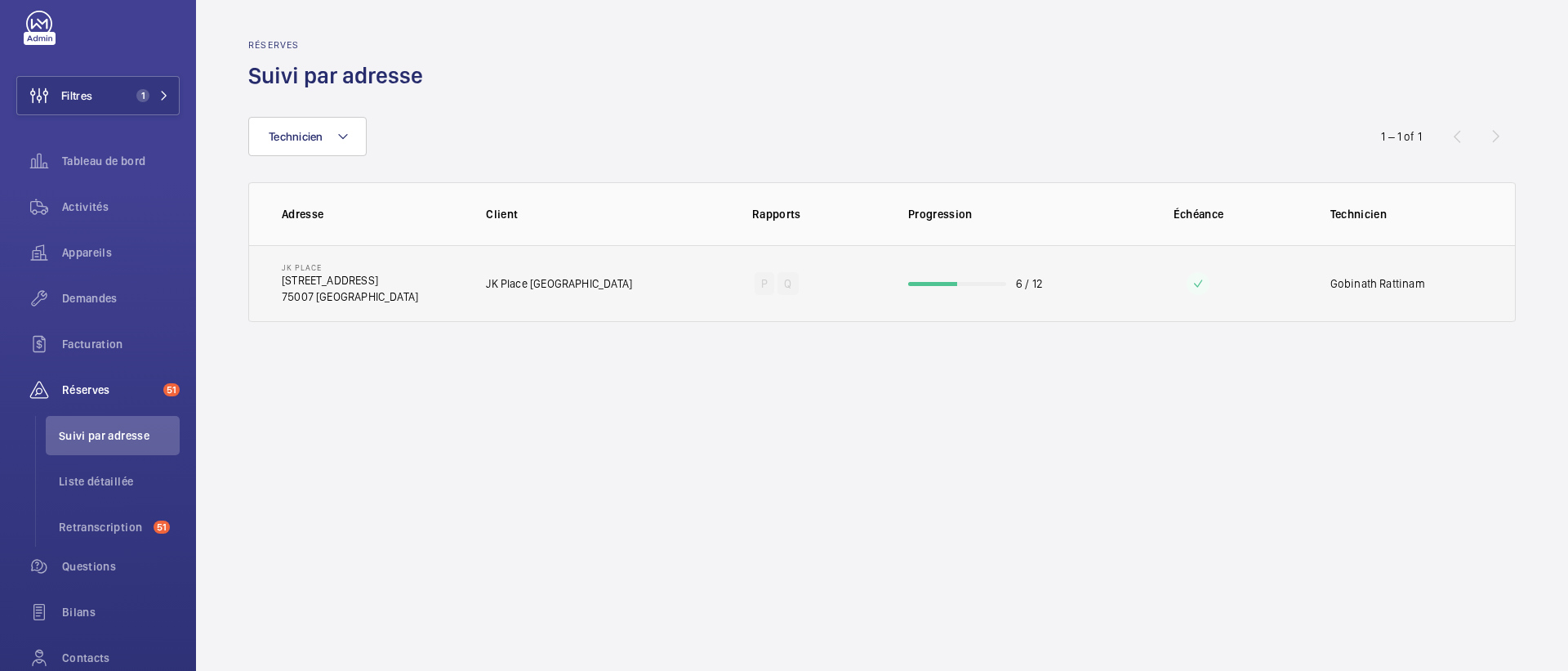
click at [409, 286] on td "JK PLACE 82 Rue de Lille 75007 PARIS" at bounding box center [354, 283] width 211 height 77
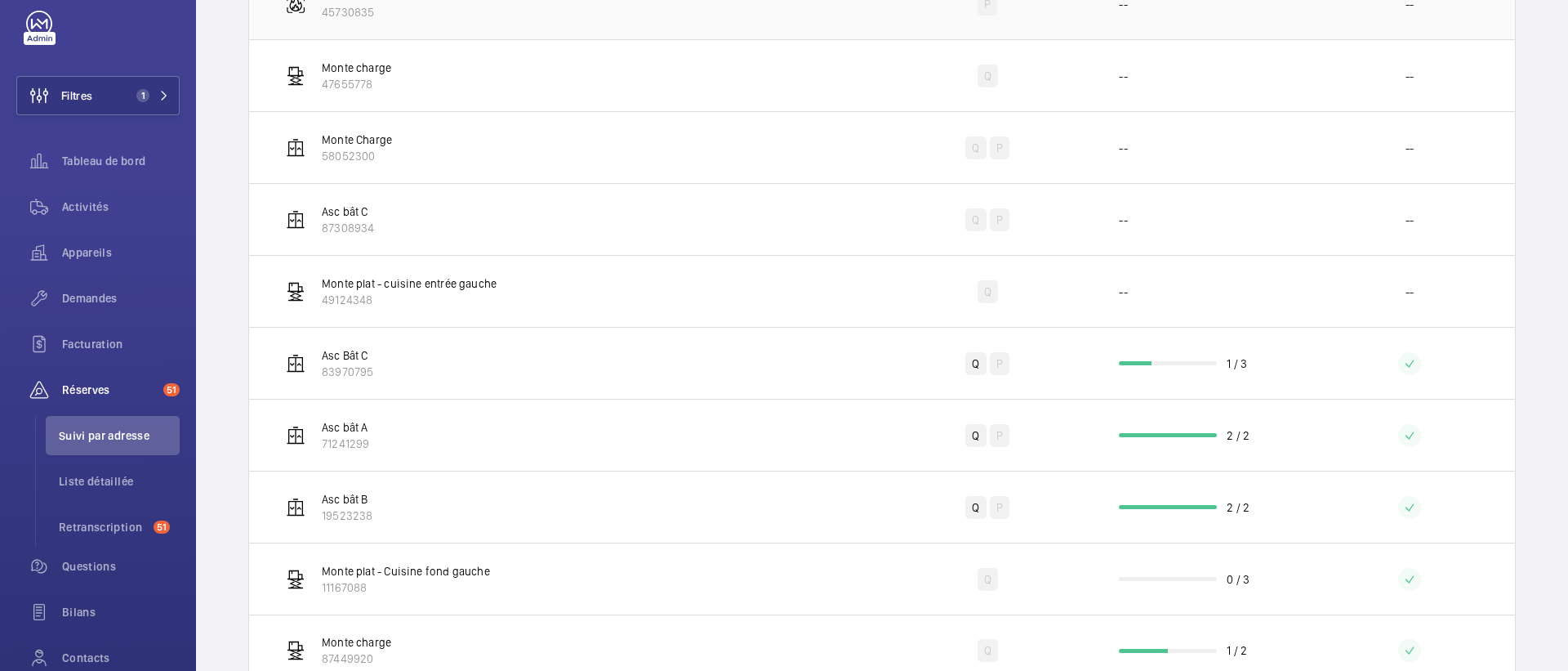
scroll to position [469, 0]
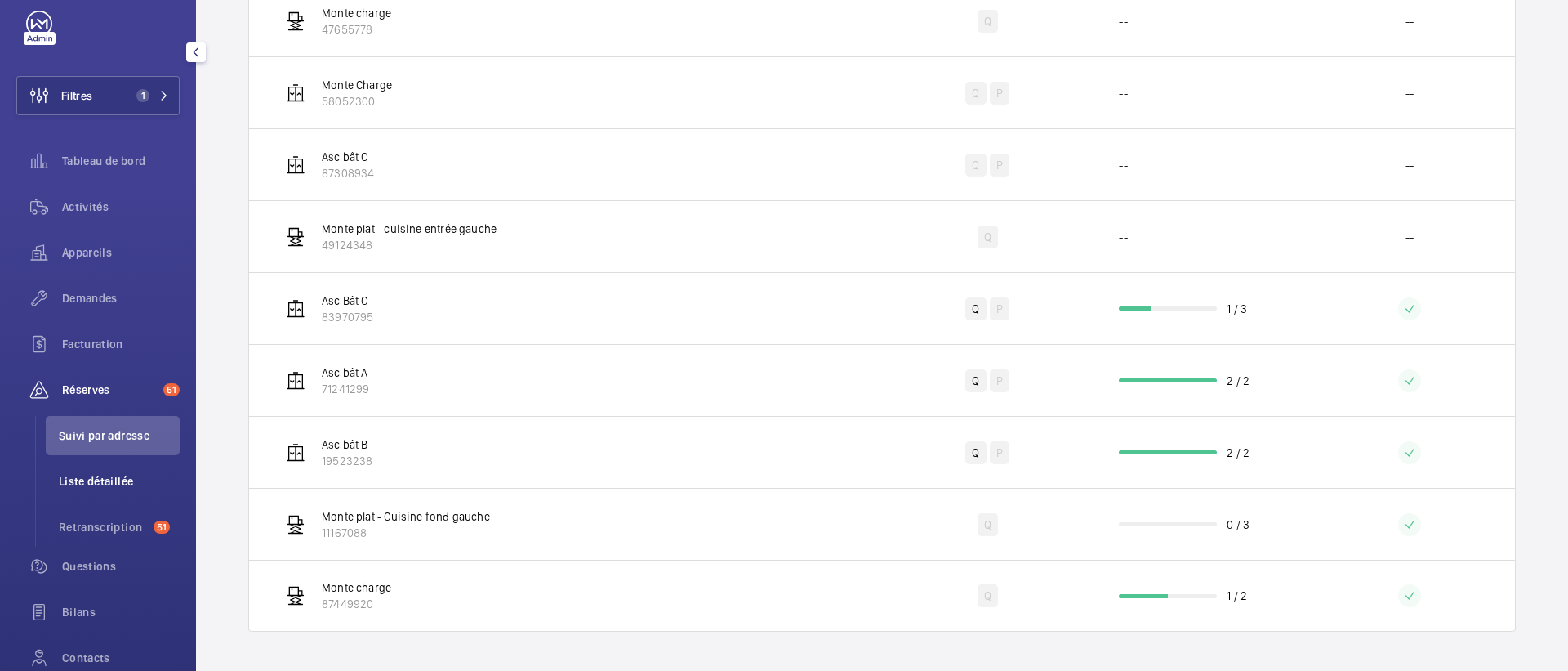
click at [84, 493] on li "Liste détaillée" at bounding box center [112, 482] width 134 height 39
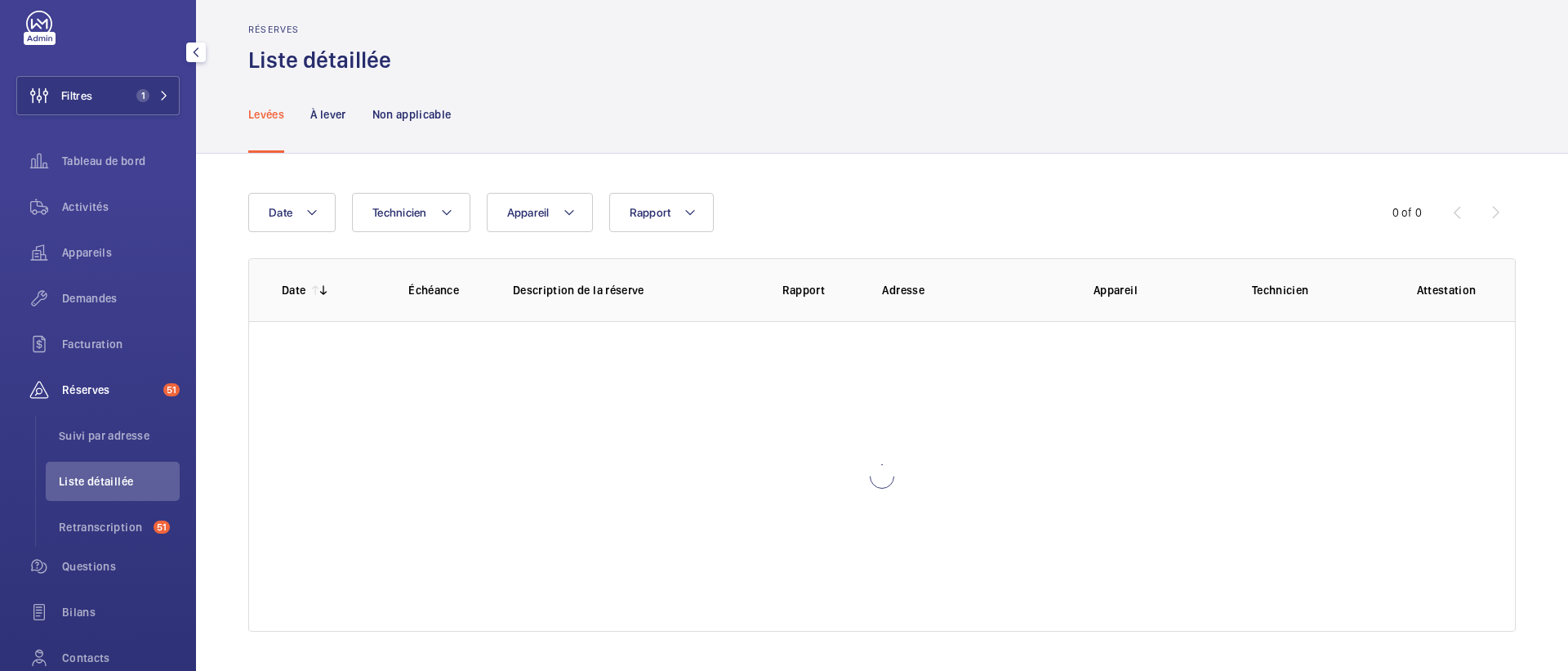
scroll to position [16, 0]
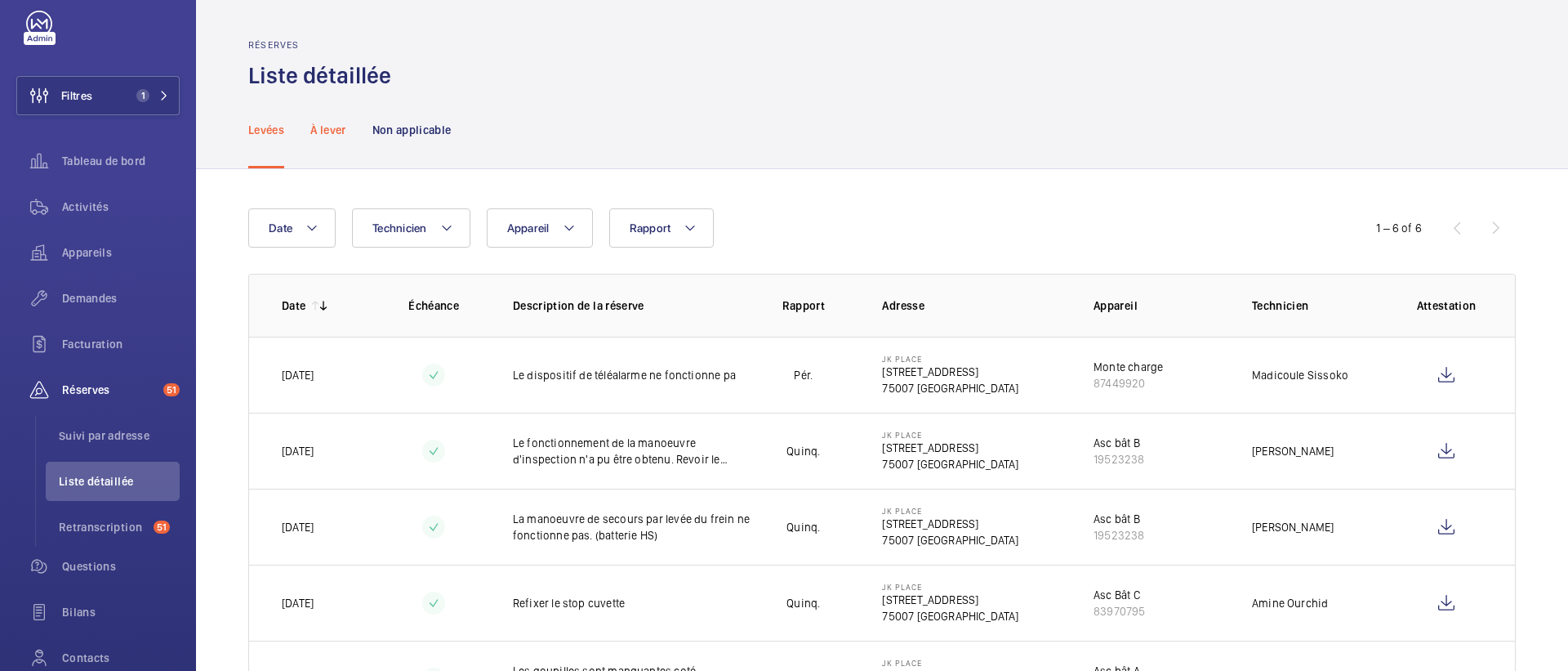
click at [332, 135] on p "À lever" at bounding box center [328, 130] width 35 height 17
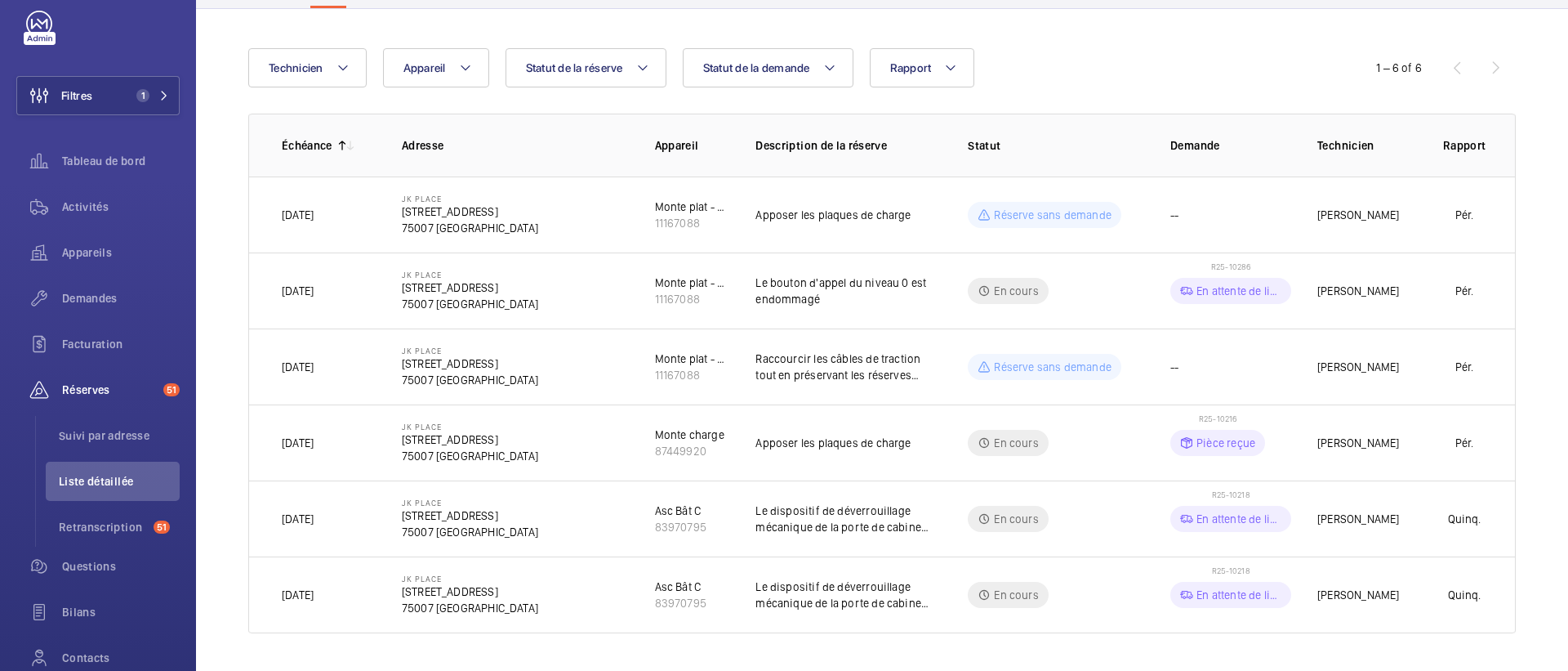
scroll to position [162, 0]
click at [1280, 445] on td "R25-10216 Pièce reçue" at bounding box center [1217, 440] width 147 height 76
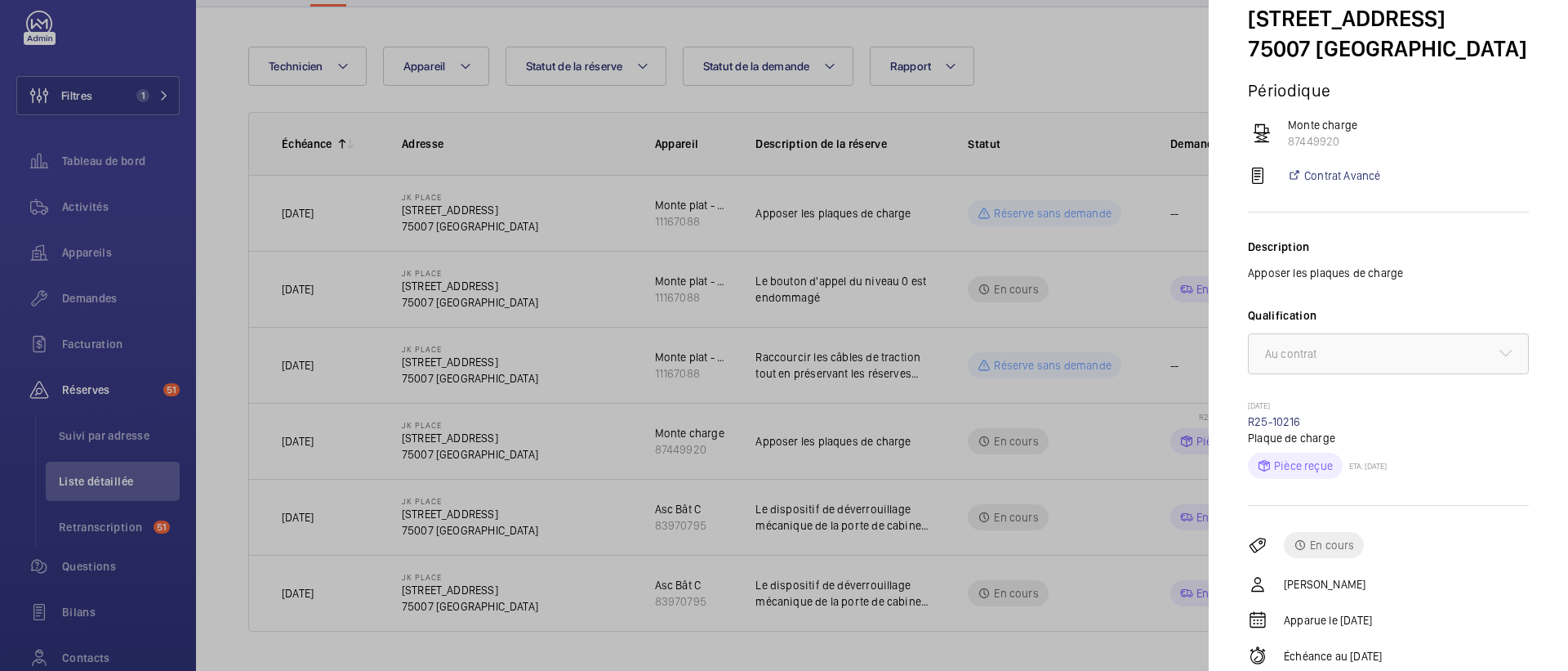
scroll to position [99, 0]
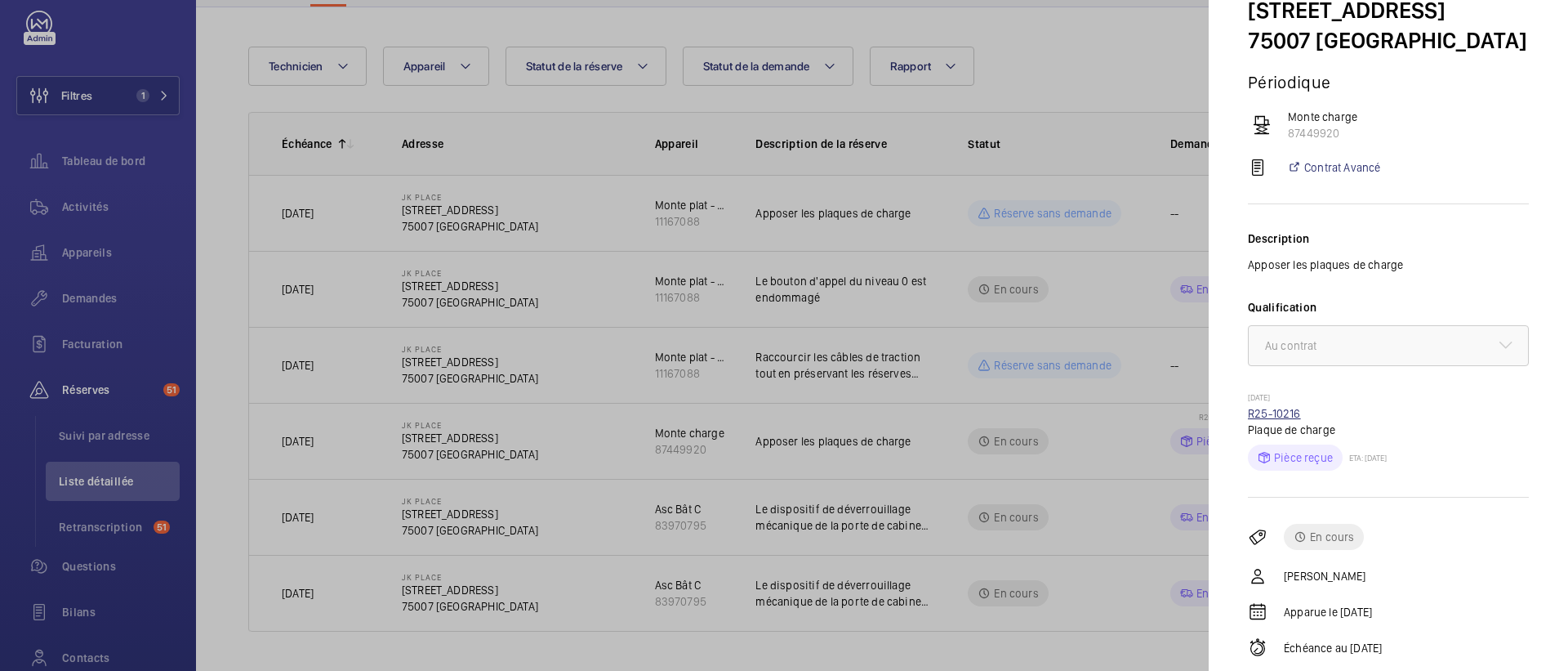
click at [1258, 412] on link "R25-10216" at bounding box center [1274, 413] width 53 height 13
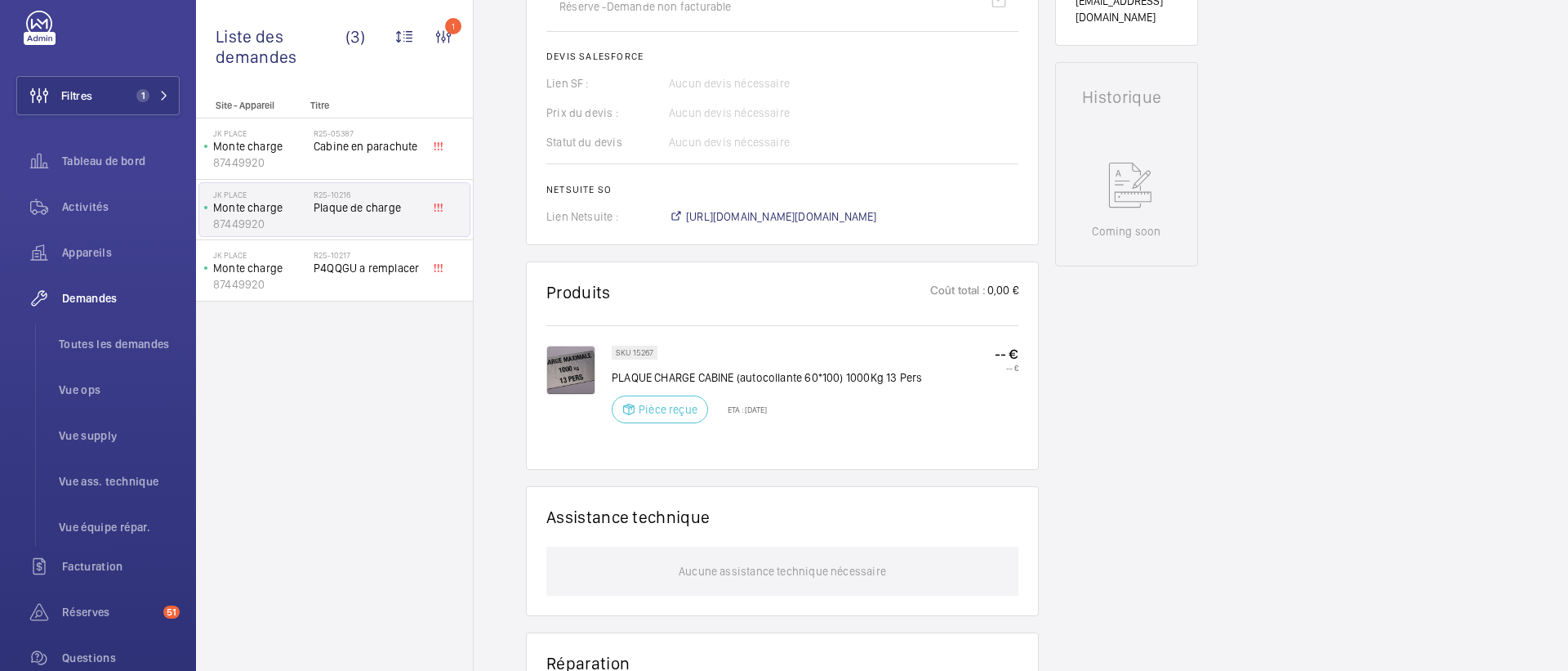
scroll to position [723, 0]
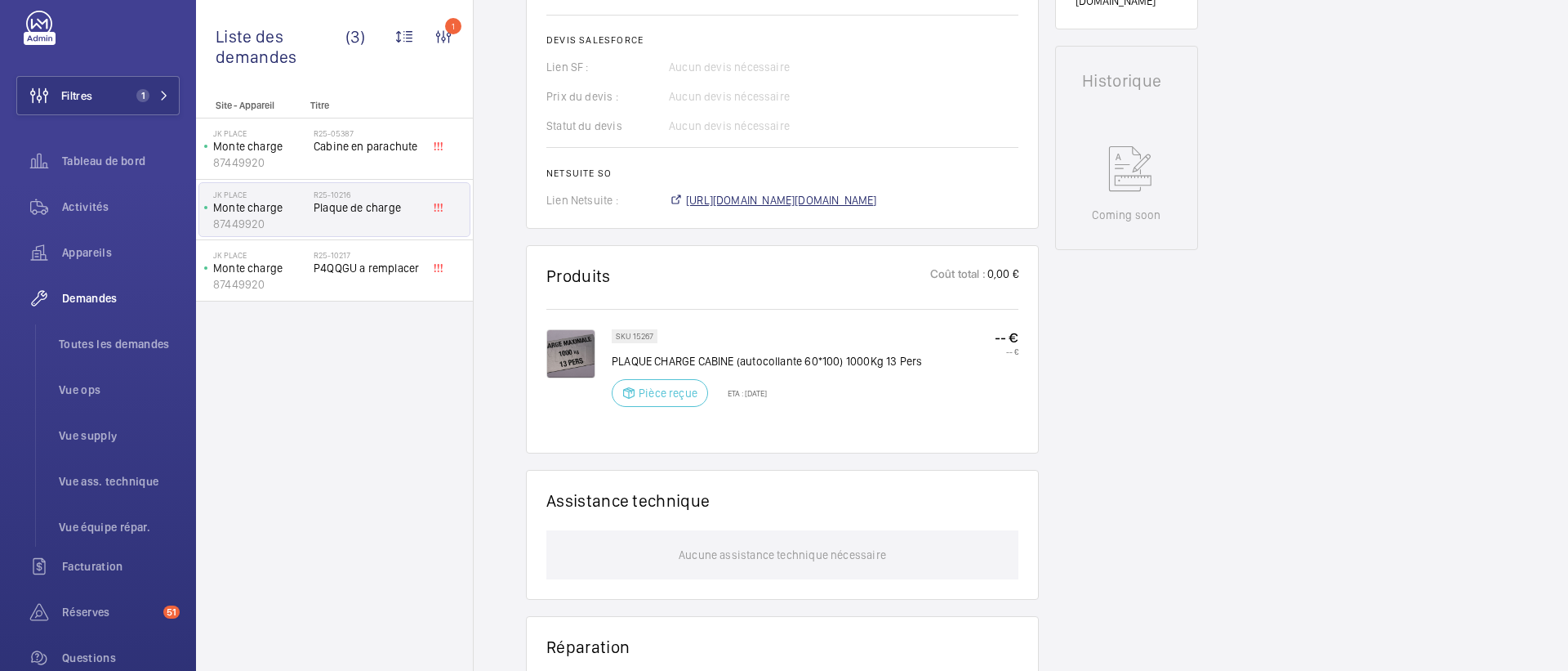
click at [759, 208] on span "https://6461500.app.netsuite.com/app/accounting/transactions/salesord.nl?id=285…" at bounding box center [782, 200] width 191 height 17
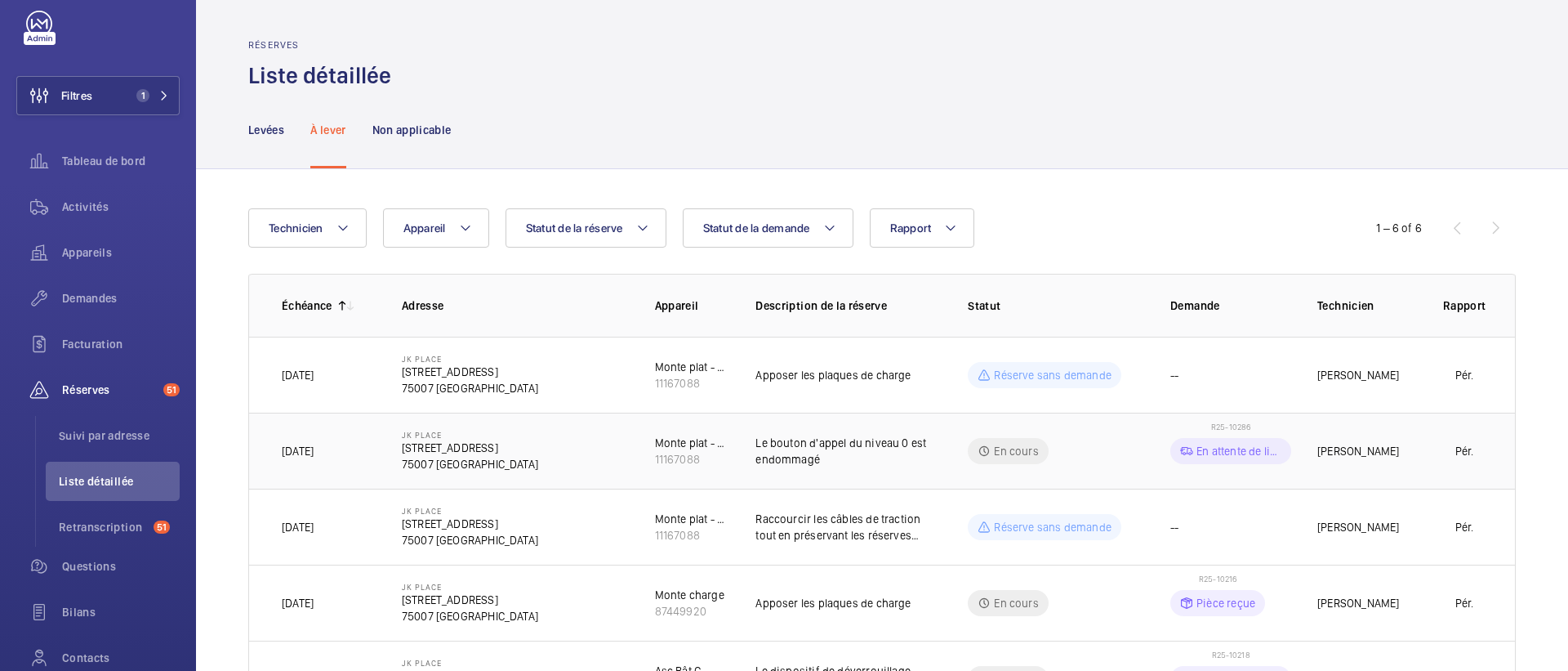
click at [1224, 447] on p "En attente de livraison" at bounding box center [1239, 450] width 85 height 17
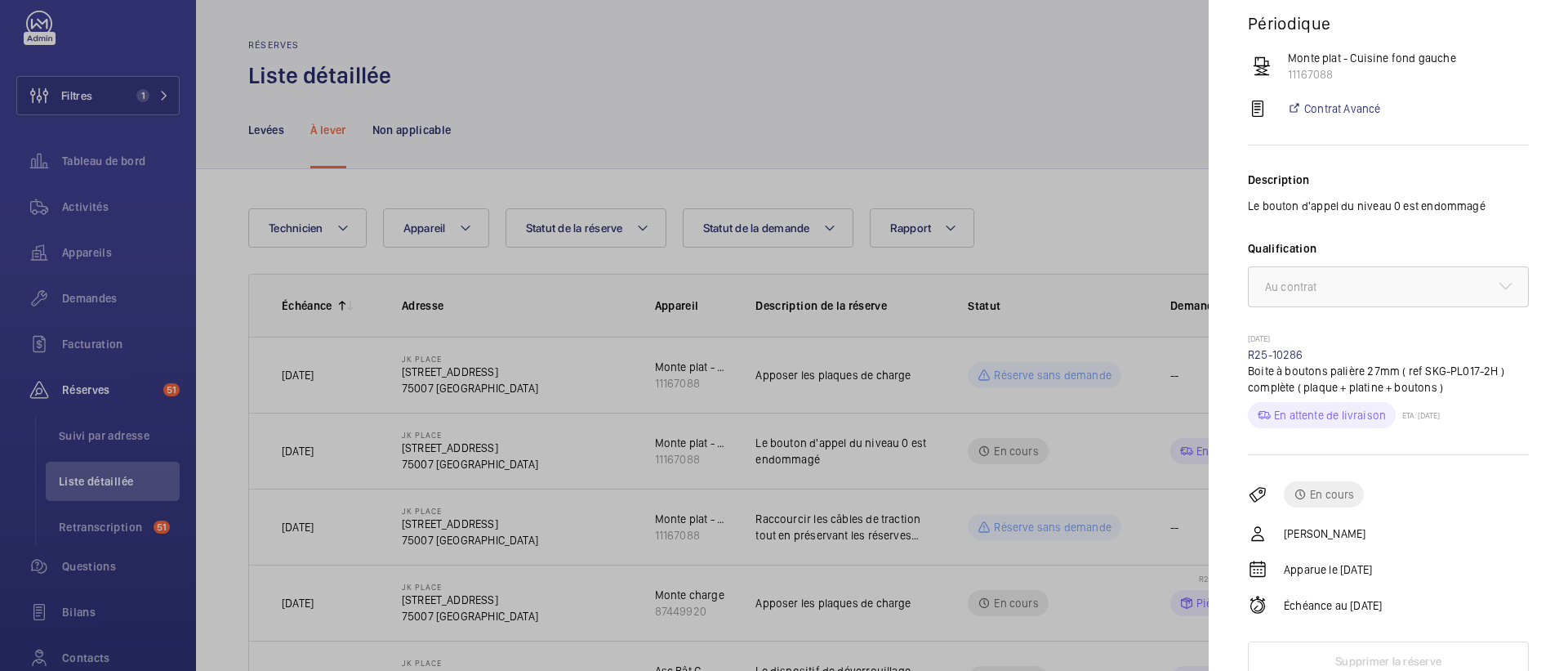
scroll to position [167, 0]
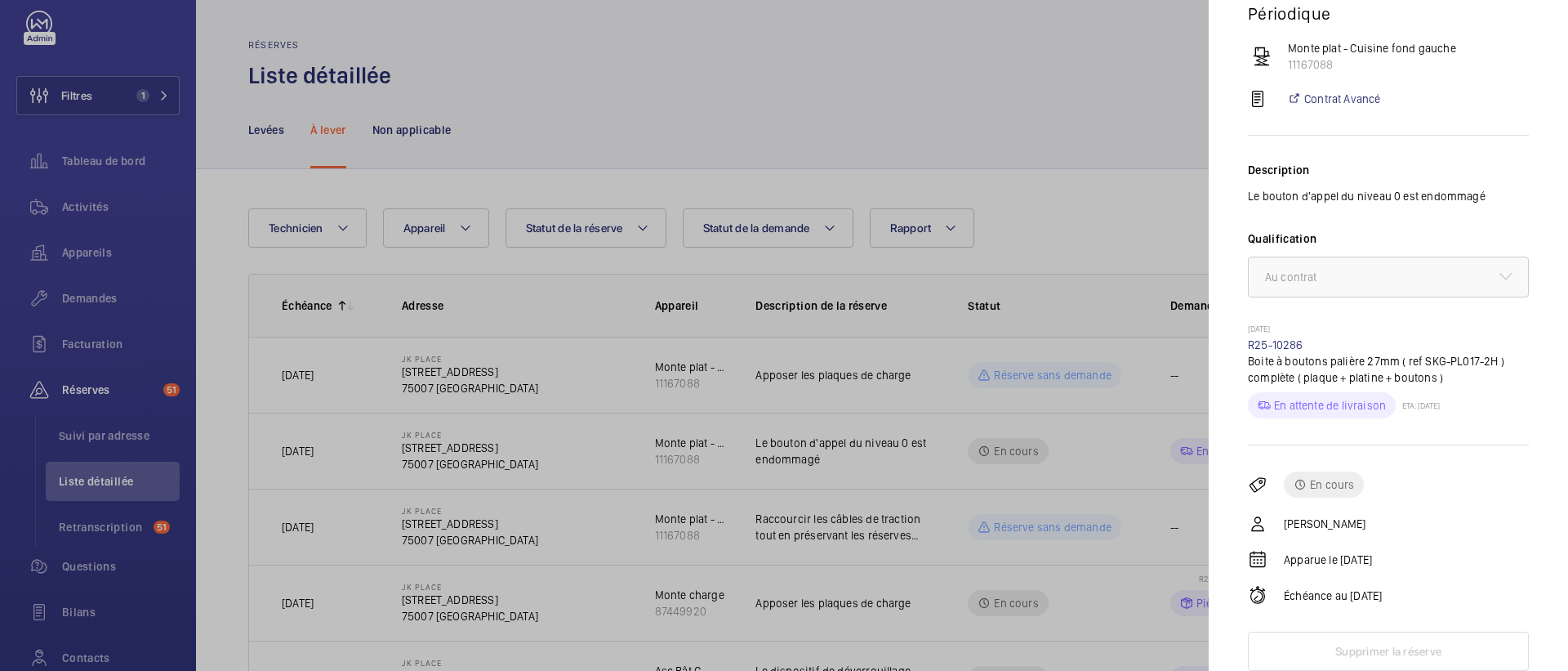
click at [1092, 229] on div at bounding box center [784, 335] width 1568 height 671
